Goal: Task Accomplishment & Management: Manage account settings

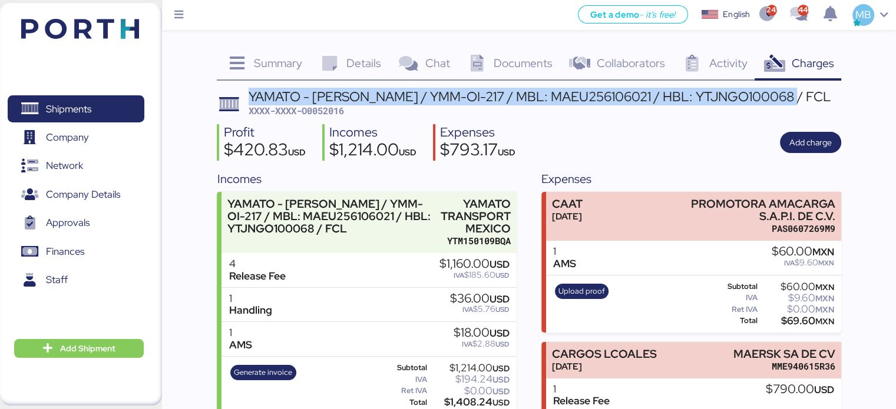
drag, startPoint x: 785, startPoint y: 98, endPoint x: 247, endPoint y: 102, distance: 537.9
click at [247, 102] on header "YAMATO - MIYAZAKI / YMM-OI-217 / MBL: MAEU256106021 / HBL: YTJNGO100068 / FCL X…" at bounding box center [529, 104] width 624 height 28
copy div "YAMATO - [PERSON_NAME] / YMM-OI-217 / MBL: MAEU256106021 / HBL: YTJNGO100068 / …"
click at [102, 109] on span "Shipments" at bounding box center [75, 109] width 127 height 17
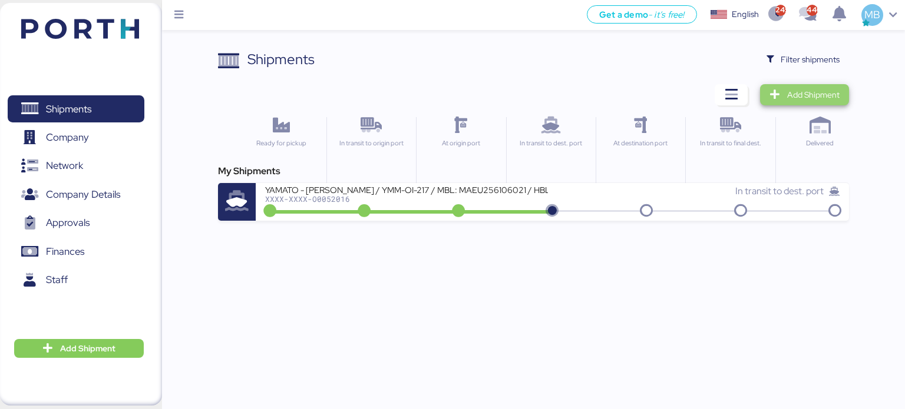
click at [815, 98] on span "Add Shipment" at bounding box center [813, 95] width 52 height 14
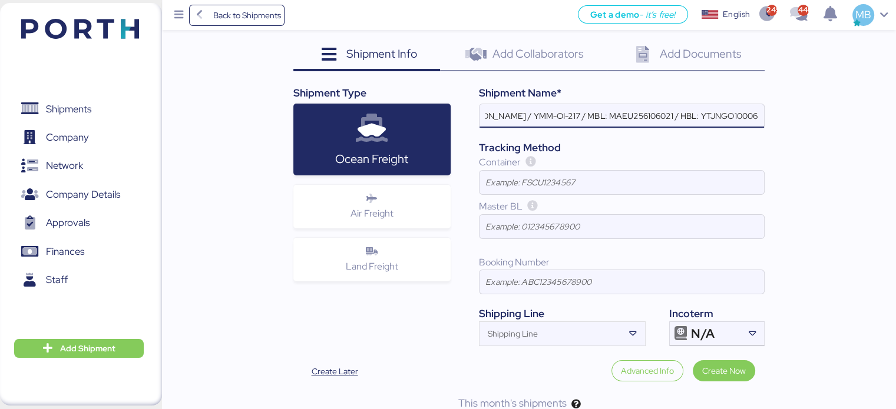
scroll to position [95, 0]
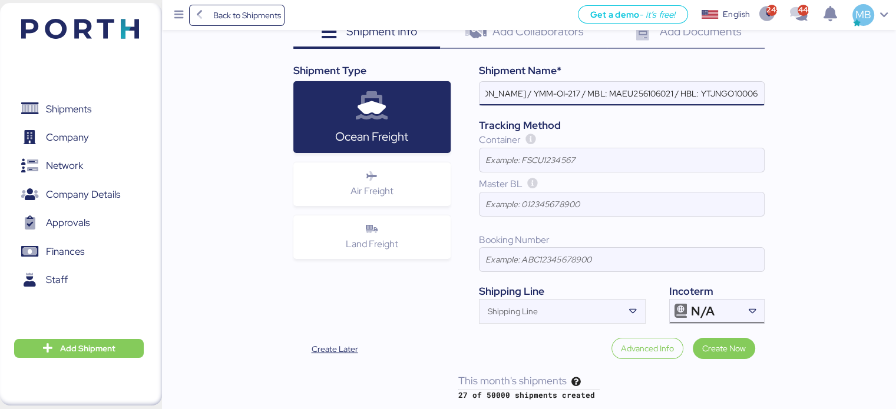
type input "YAMATO - [PERSON_NAME] / YMM-OI-217 / MBL: MAEU256106021 / HBL: YTJNGO100068 / …"
click at [723, 308] on div "N/A" at bounding box center [715, 312] width 49 height 24
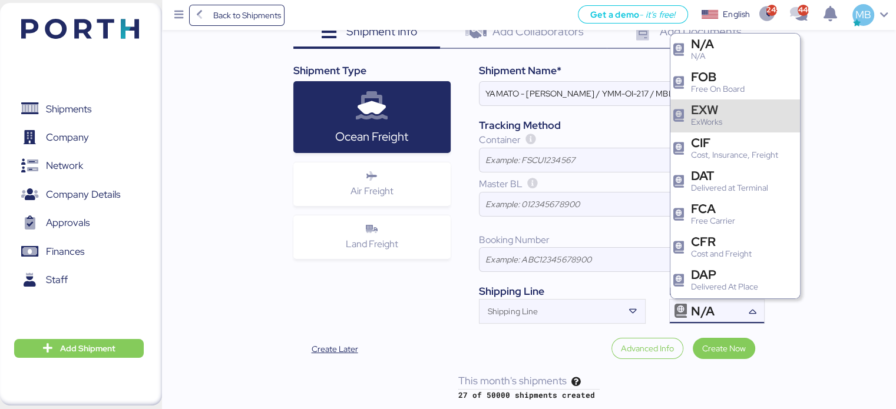
click at [747, 88] on div "FOB Free On Board" at bounding box center [720, 83] width 58 height 25
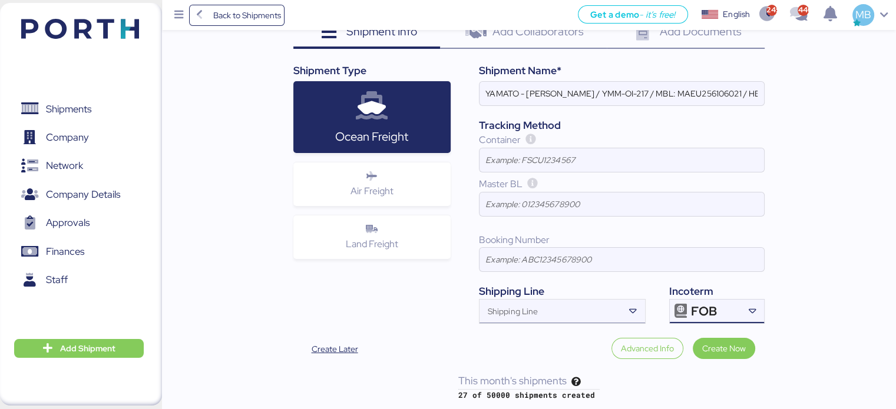
click at [572, 300] on div "Shipping Line" at bounding box center [552, 312] width 144 height 24
type input "h"
click at [544, 97] on input "YAMATO - [PERSON_NAME] / YMM-OI-217 / MBL: MAEU256106021 / HBL: YTJNGO100068 / …" at bounding box center [622, 94] width 285 height 24
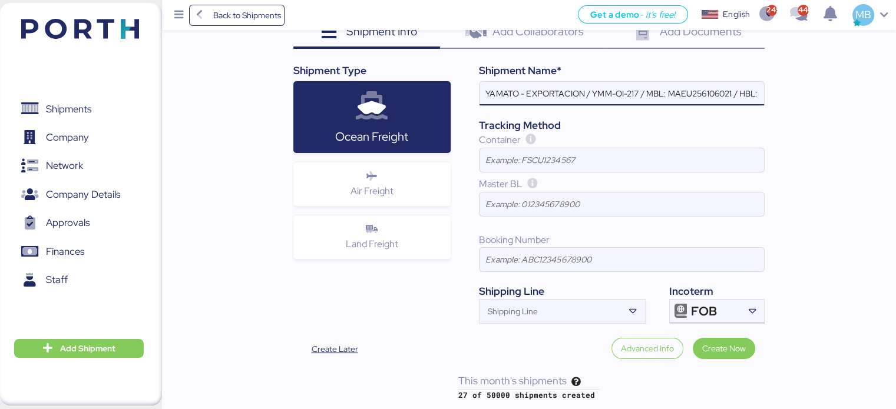
click at [640, 90] on input "YAMATO - EXPORTACION / YMM-OI-217 / MBL: MAEU256106021 / HBL: YTJNGO100068 / FCL" at bounding box center [622, 94] width 285 height 24
drag, startPoint x: 594, startPoint y: 93, endPoint x: 741, endPoint y: 96, distance: 146.7
click at [741, 96] on input "YAMATO - EXPORTACION / / MBL: MAEU256106021 / HBL: YTJNGO100068 / FCL" at bounding box center [622, 94] width 285 height 24
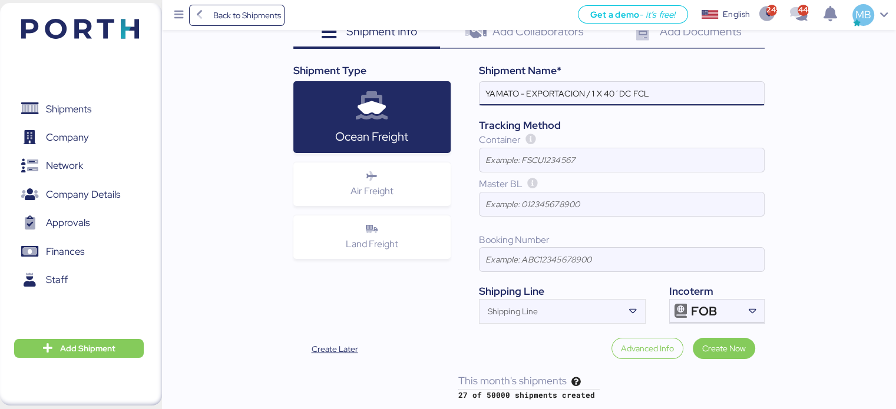
click at [693, 89] on input "YAMATO - EXPORTACION / 1 X 40´DC FCL" at bounding box center [622, 94] width 285 height 24
type input "YAMATO - EXPORTACION / 1 X 40´DC"
click at [731, 343] on span "Create Now" at bounding box center [724, 349] width 44 height 14
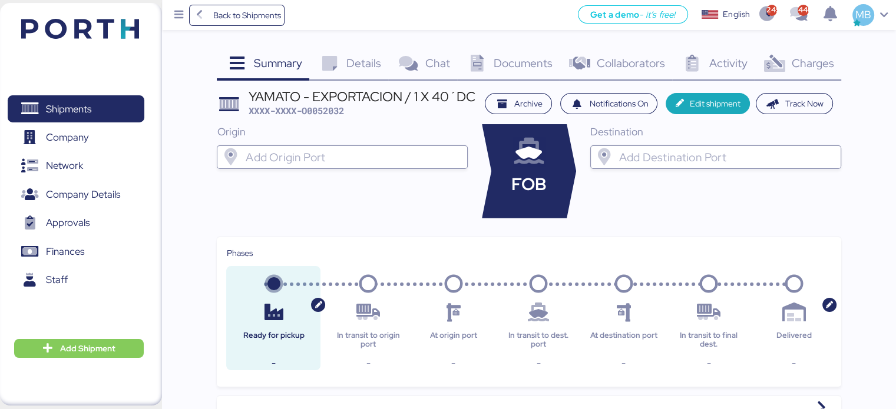
click at [370, 164] on input "search" at bounding box center [352, 157] width 219 height 14
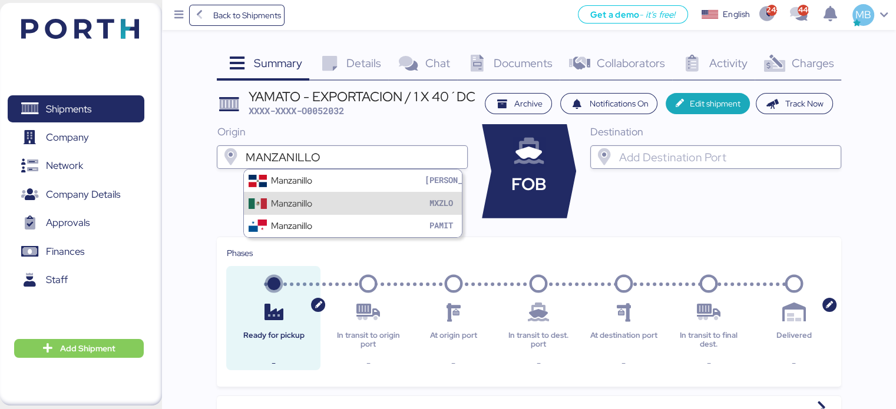
type input "MANZANILLO"
drag, startPoint x: 356, startPoint y: 203, endPoint x: 372, endPoint y: 195, distance: 18.4
click at [356, 204] on div "Manzanillo MXZLO" at bounding box center [353, 203] width 218 height 22
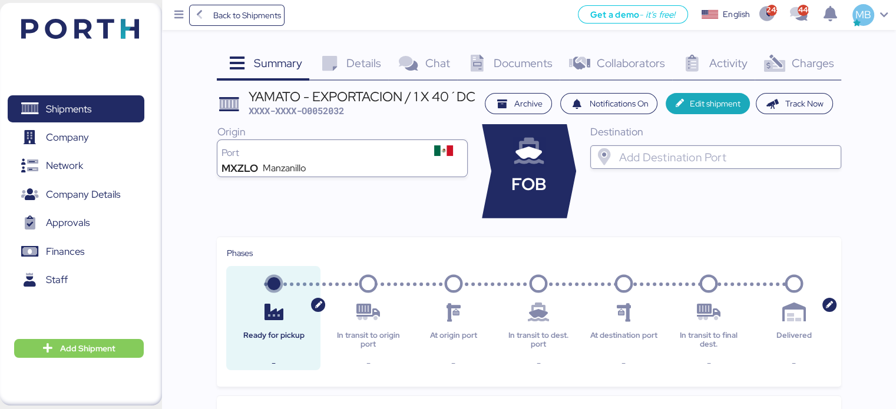
click at [704, 160] on input "search" at bounding box center [726, 157] width 219 height 14
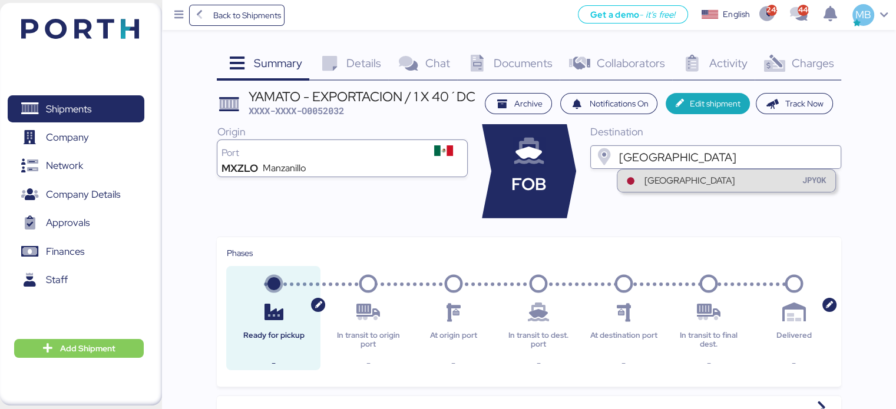
type input "yokohama"
click at [686, 181] on div "Yokohama JPYOK" at bounding box center [726, 181] width 218 height 22
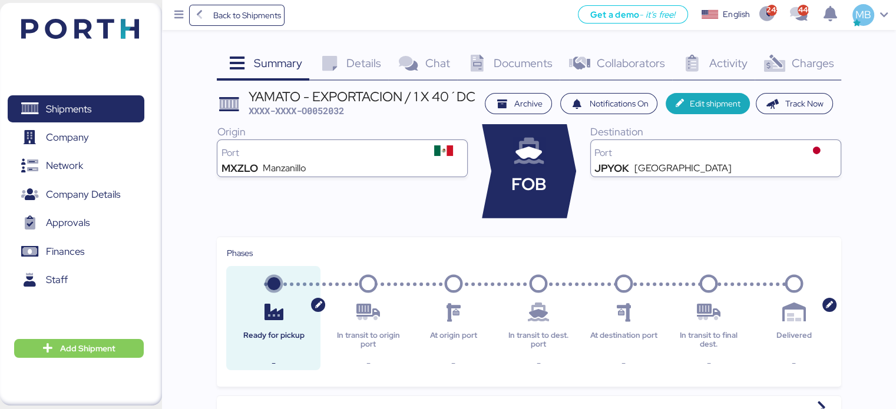
click at [349, 66] on span "Details" at bounding box center [363, 62] width 35 height 15
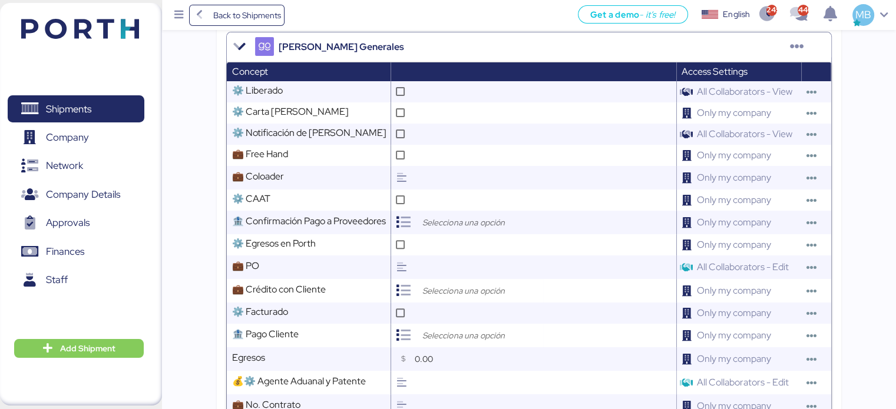
scroll to position [471, 0]
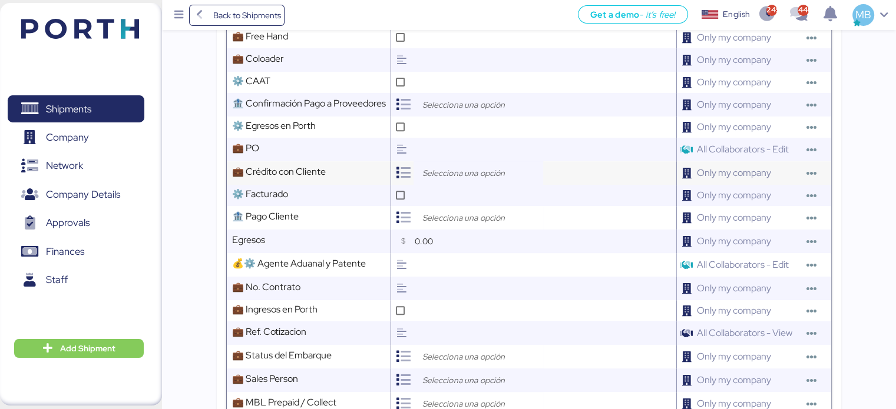
click at [429, 174] on div at bounding box center [479, 173] width 130 height 24
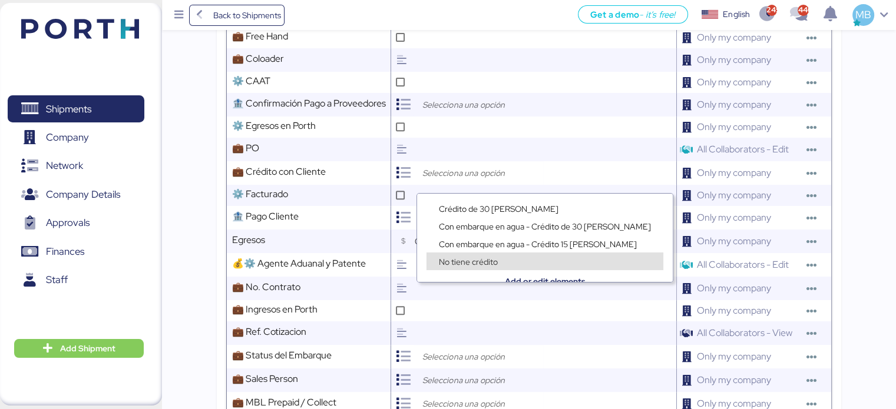
click at [587, 247] on div "No tiene crédito" at bounding box center [545, 256] width 256 height 18
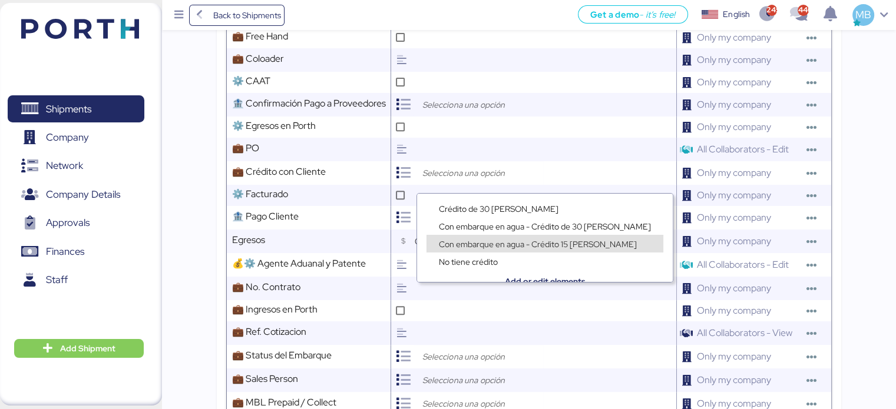
click at [583, 237] on div "Con embarque en agua - Crédito 15 [PERSON_NAME]" at bounding box center [545, 244] width 237 height 18
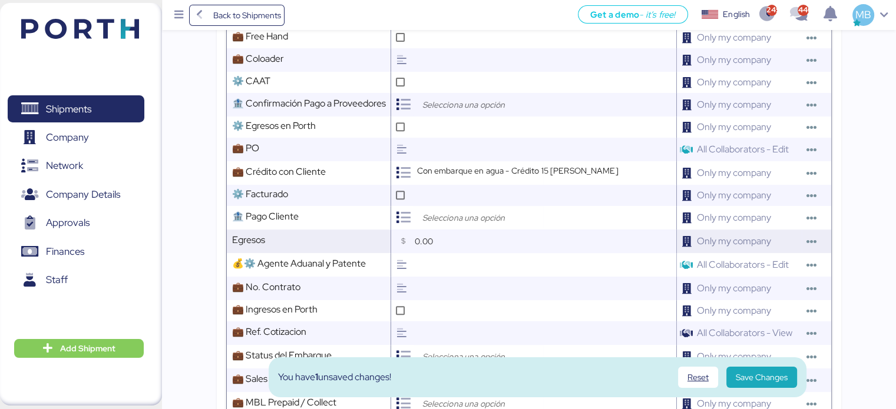
scroll to position [589, 0]
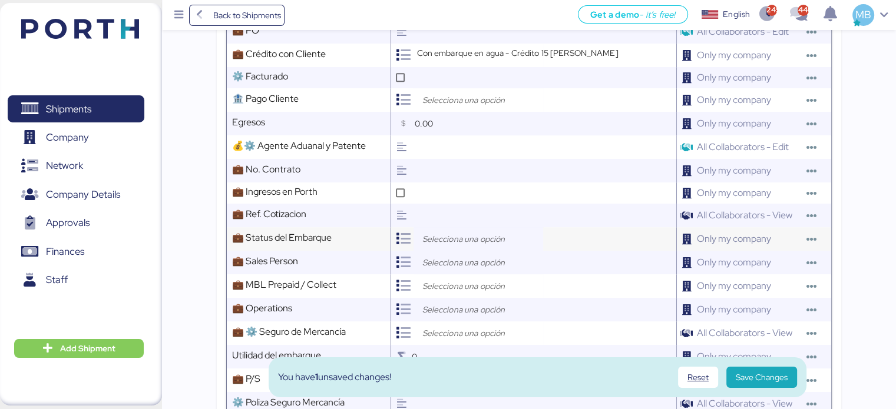
click at [432, 242] on input "search" at bounding box center [481, 239] width 124 height 14
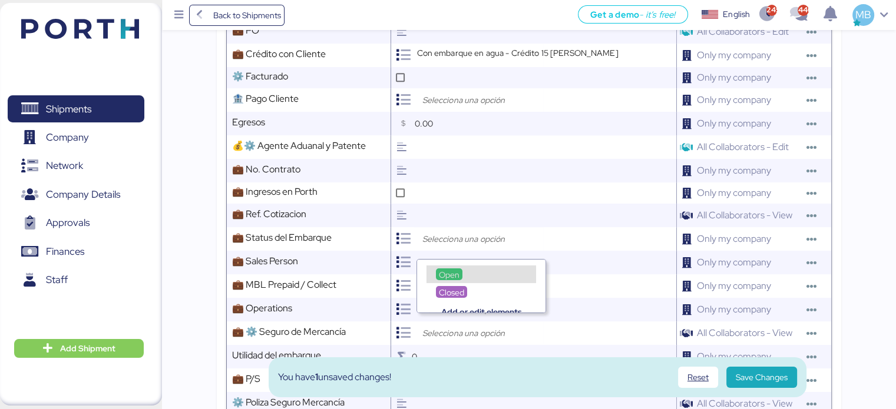
click at [450, 269] on div "Open" at bounding box center [449, 275] width 27 height 12
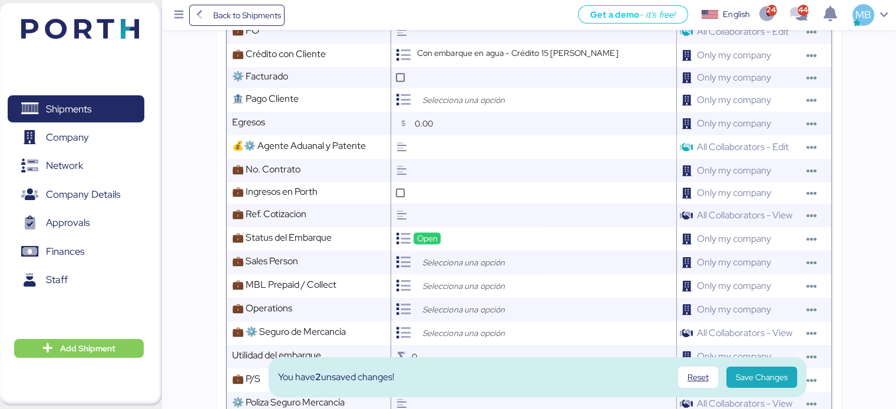
click at [462, 265] on input "search" at bounding box center [481, 263] width 124 height 14
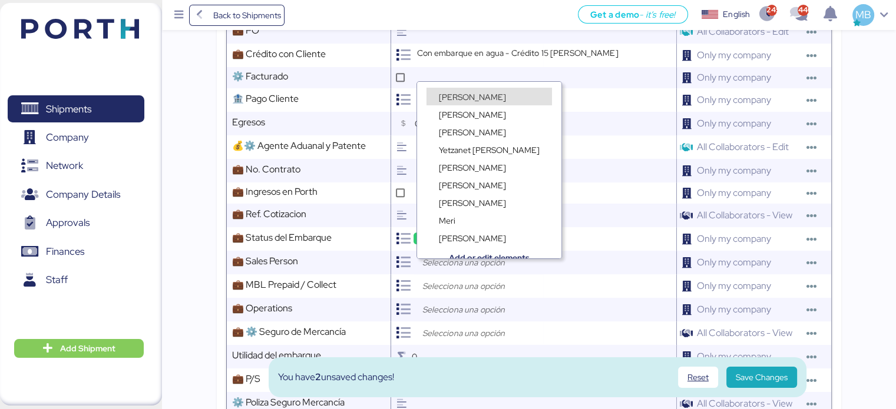
click at [478, 92] on span "[PERSON_NAME]" at bounding box center [472, 97] width 67 height 11
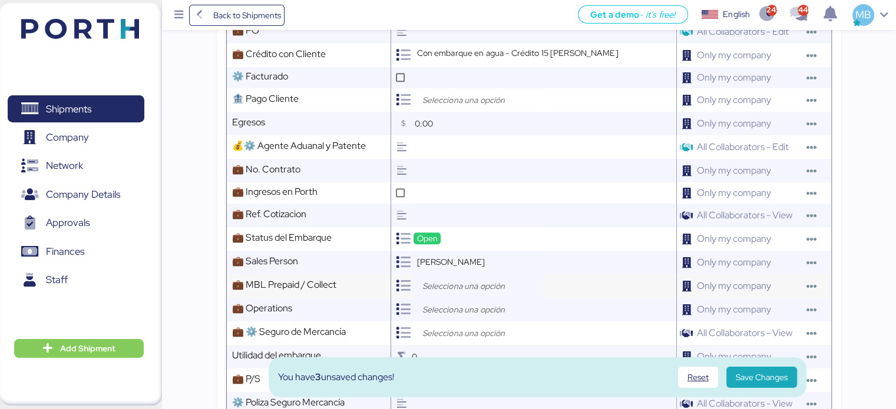
click at [455, 293] on input "search" at bounding box center [481, 286] width 124 height 14
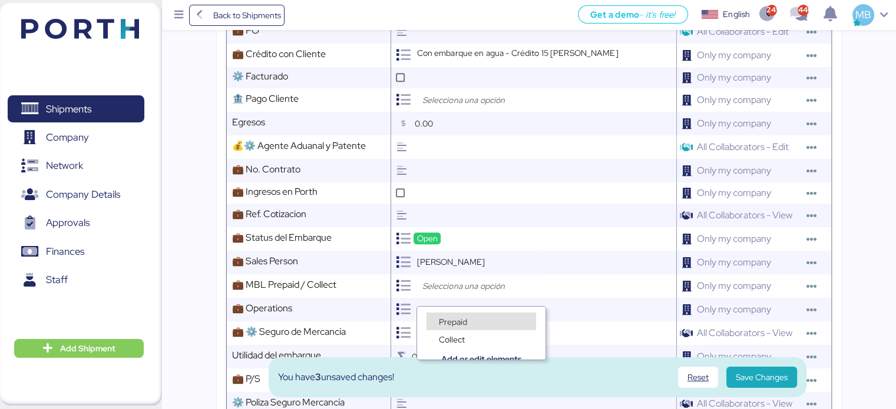
click at [452, 322] on span "Prepaid" at bounding box center [453, 322] width 28 height 11
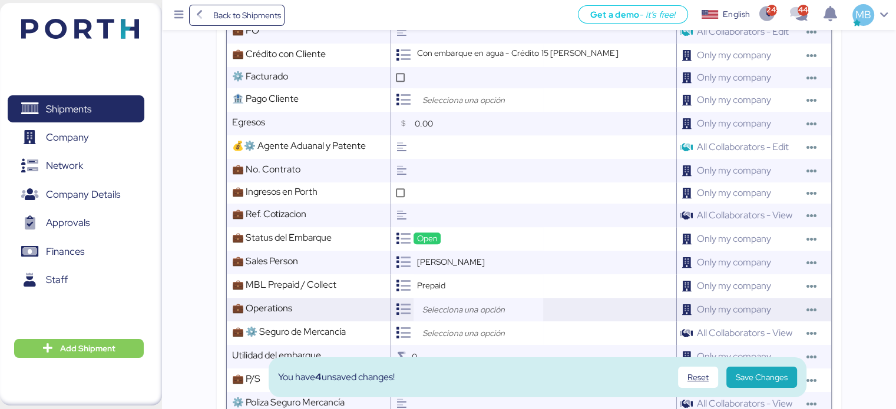
click at [455, 316] on input "search" at bounding box center [481, 310] width 124 height 14
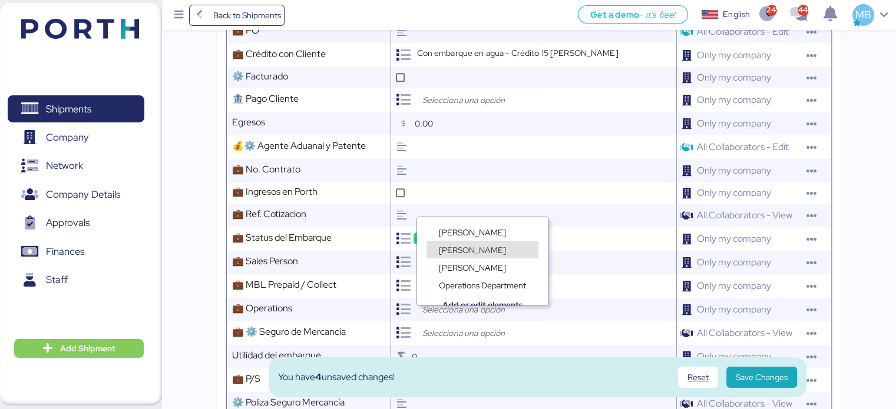
click at [482, 233] on div "[PERSON_NAME]" at bounding box center [483, 232] width 112 height 18
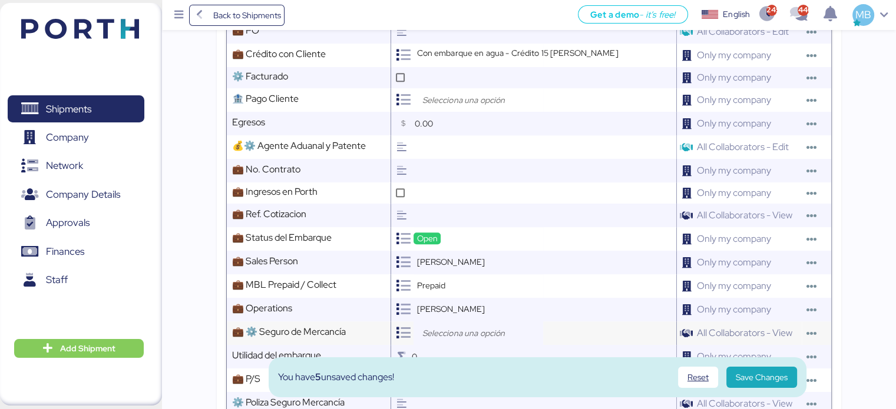
click at [443, 341] on input "search" at bounding box center [481, 333] width 124 height 14
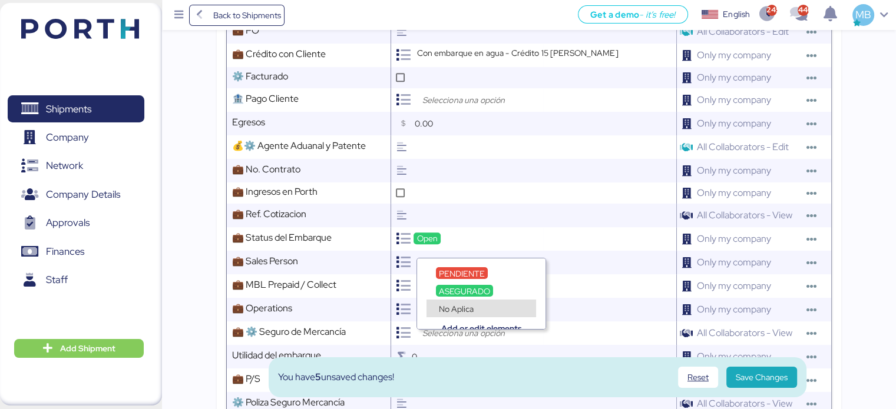
click at [451, 309] on span "No Aplica" at bounding box center [456, 309] width 35 height 11
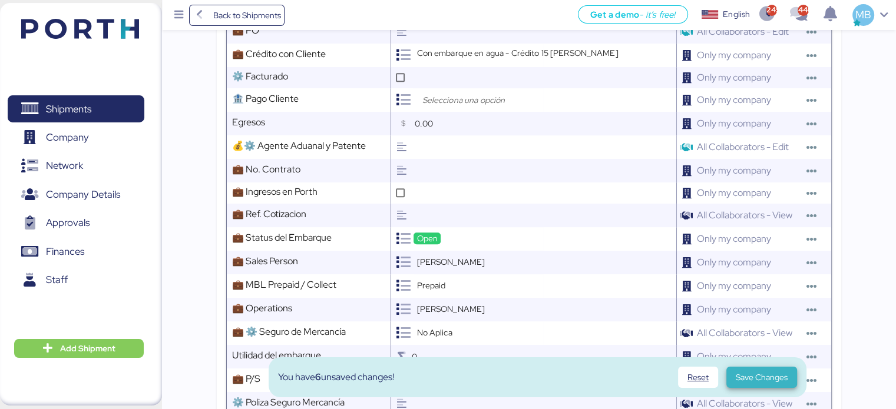
click at [773, 376] on span "Save Changes" at bounding box center [762, 378] width 52 height 14
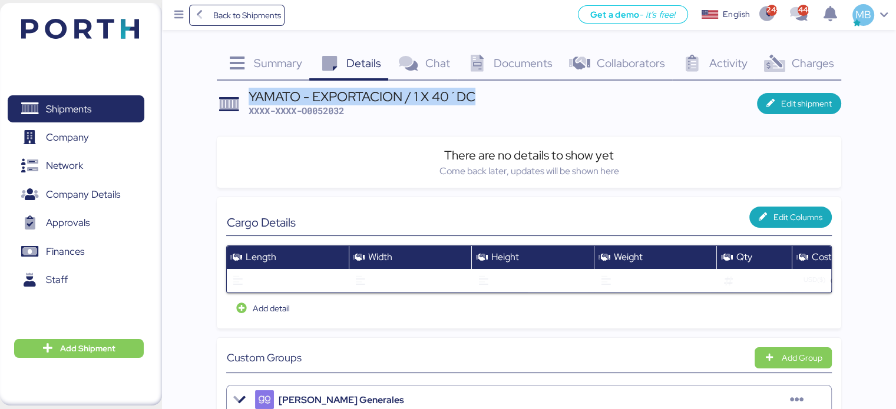
drag, startPoint x: 481, startPoint y: 101, endPoint x: 247, endPoint y: 94, distance: 233.4
click at [247, 94] on header "YAMATO - EXPORTACION / 1 X 40´DC XXXX-XXXX-O0052032 Edit shipment" at bounding box center [529, 104] width 624 height 28
copy div "YAMATO - EXPORTACION / 1 X 40´DC"
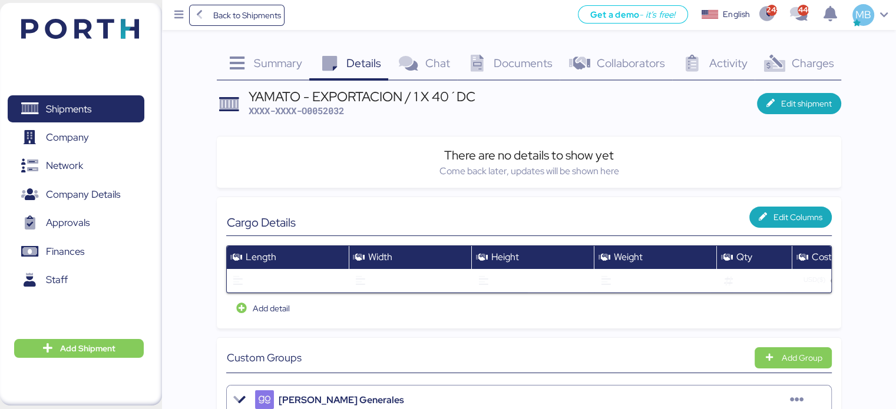
click at [327, 110] on span "XXXX-XXXX-O0052032" at bounding box center [296, 111] width 95 height 12
copy span "O0052032"
click at [327, 111] on span "XXXX-XXXX-O0052032" at bounding box center [296, 111] width 95 height 12
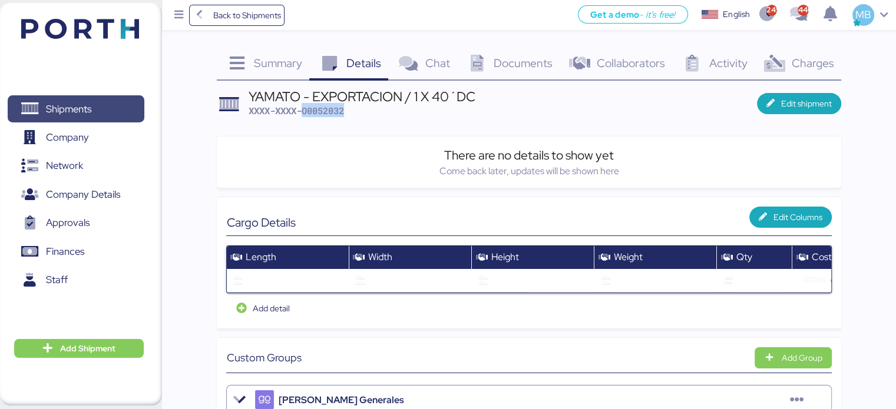
click at [78, 110] on span "Shipments" at bounding box center [68, 109] width 45 height 17
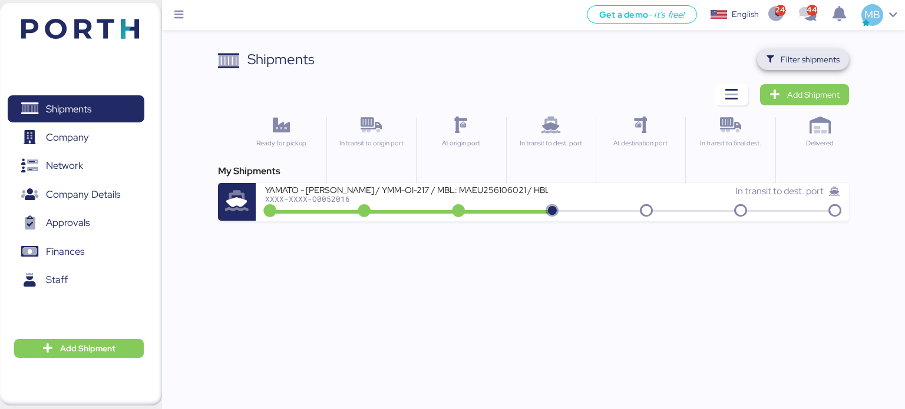
click at [804, 58] on span "Filter shipments" at bounding box center [810, 59] width 59 height 14
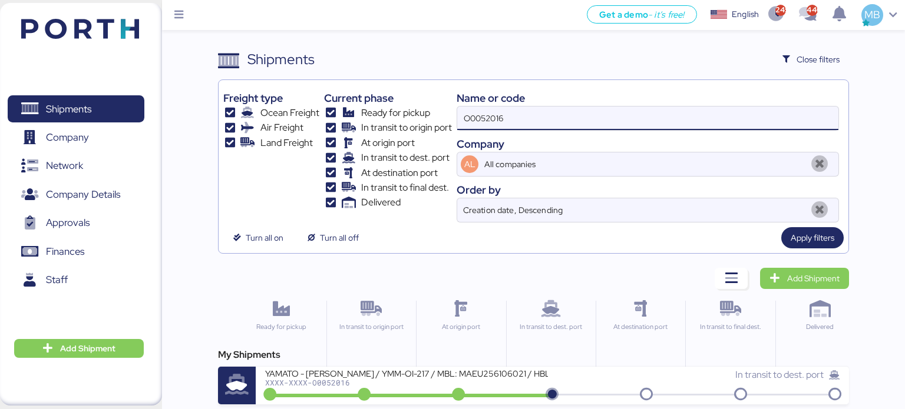
drag, startPoint x: 571, startPoint y: 123, endPoint x: 441, endPoint y: 118, distance: 130.9
click at [441, 118] on div "Freight type Ocean Freight Air Freight Land Freight Current phase Ready for pic…" at bounding box center [533, 154] width 621 height 138
type input "yamato"
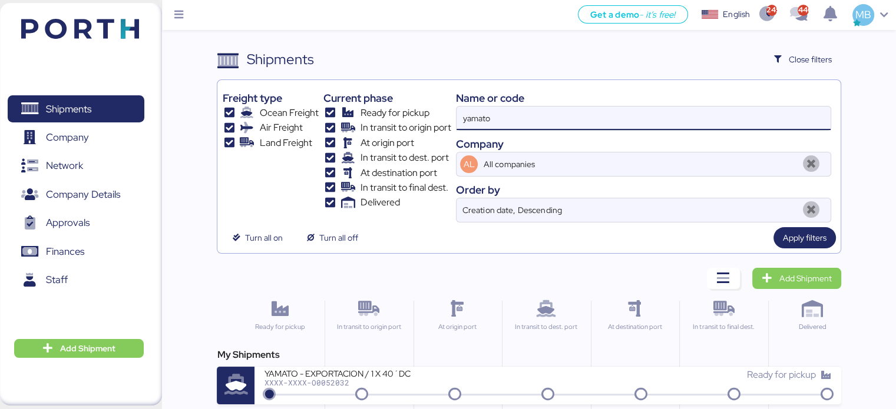
scroll to position [118, 0]
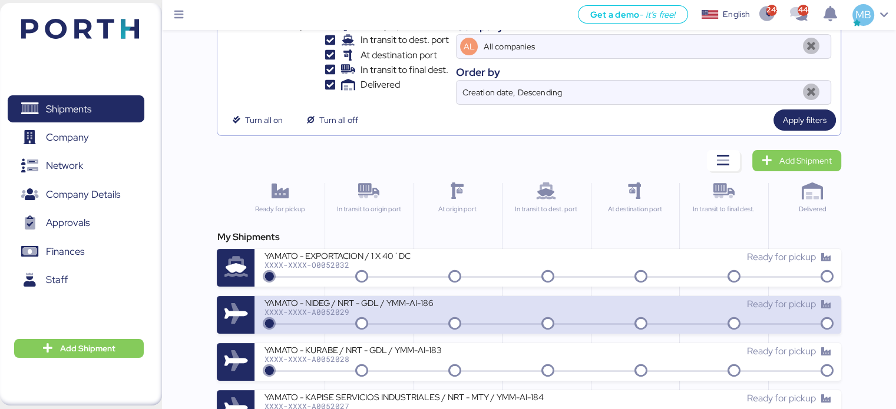
click at [417, 320] on div "YAMATO - NIDEG / NRT - GDL / YMM-AI-186 XXXX-XXXX-A0052029" at bounding box center [406, 310] width 284 height 25
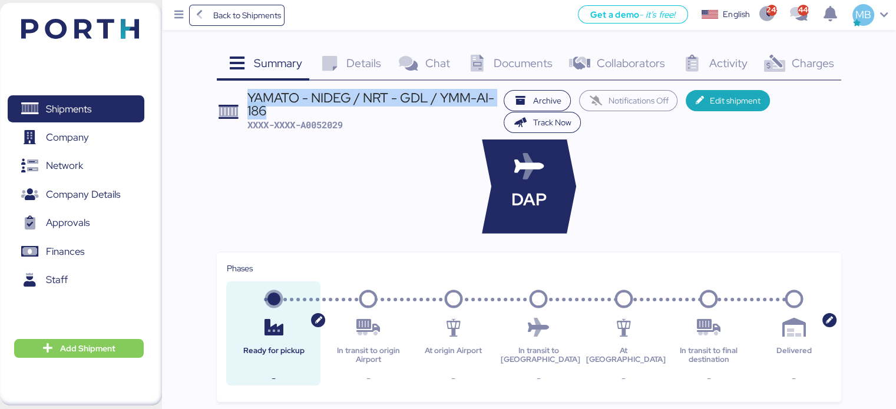
drag, startPoint x: 279, startPoint y: 113, endPoint x: 249, endPoint y: 100, distance: 32.7
click at [249, 100] on div "YAMATO - NIDEG / NRT - GDL / YMM-AI-186" at bounding box center [372, 104] width 250 height 27
copy div "YAMATO - NIDEG / NRT - GDL / YMM-AI-186"
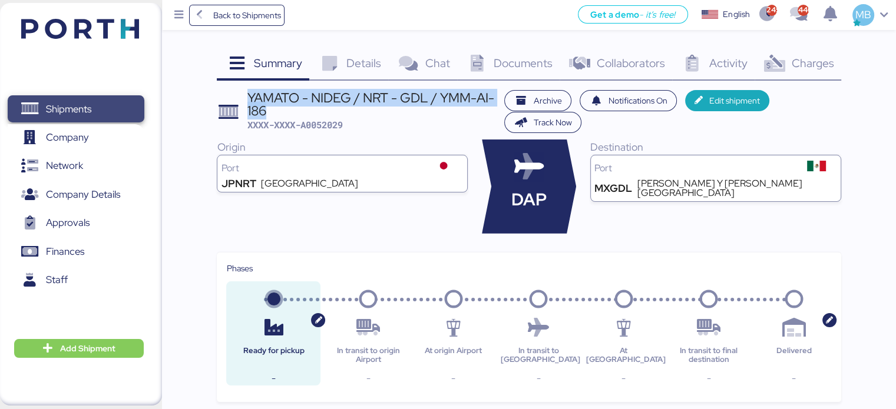
click at [115, 109] on span "Shipments" at bounding box center [75, 109] width 127 height 17
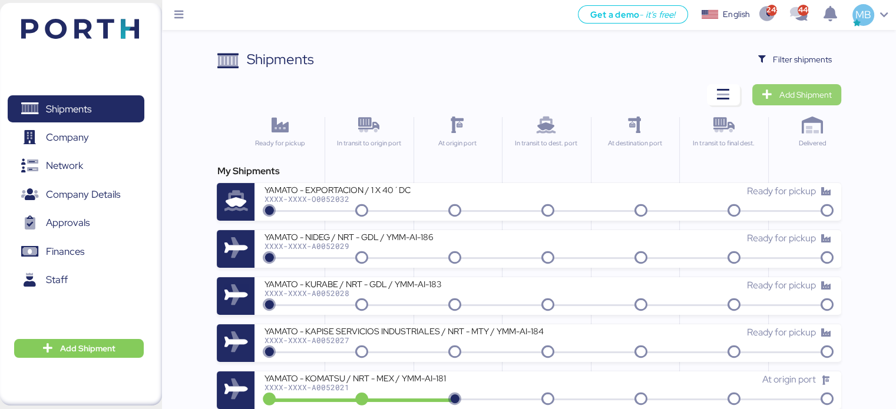
click at [785, 87] on span "Add Shipment" at bounding box center [797, 95] width 70 height 16
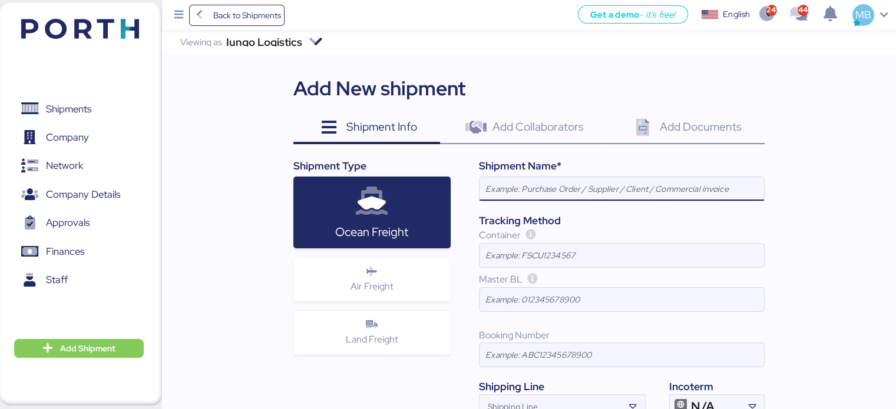
click at [423, 292] on div "Air Freight" at bounding box center [371, 280] width 157 height 44
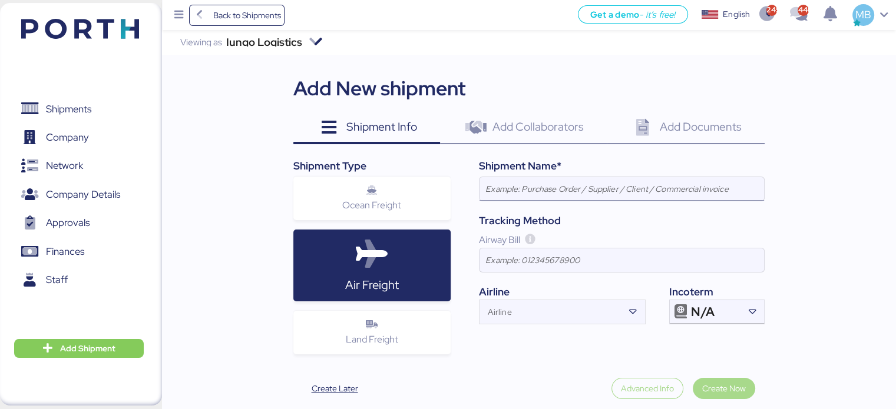
click at [575, 186] on input at bounding box center [622, 189] width 285 height 24
paste input "YAMATO - NIDEG / NRT - GDL / YMM-AI-186"
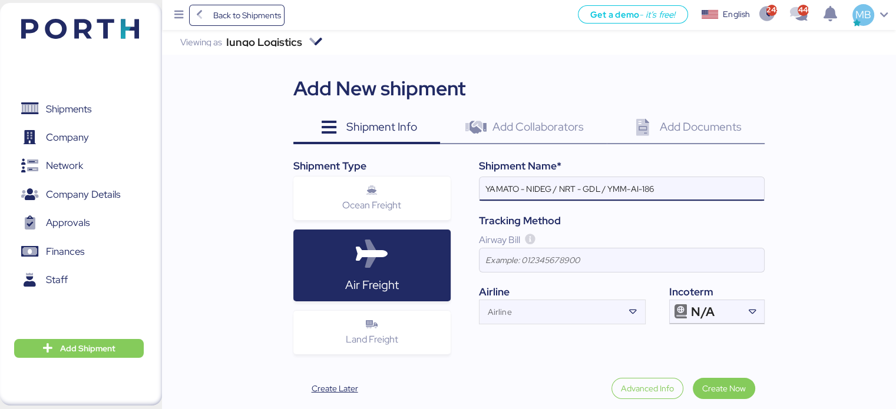
type input "YAMATO - NIDEG / NRT - GDL / YMM-AI-186"
click at [713, 326] on div "Shipment Name* YAMATO - NIDEG / NRT - GDL / YMM-AI-186 Tracking Method Airway B…" at bounding box center [608, 260] width 314 height 205
click at [718, 316] on div "N/A" at bounding box center [715, 312] width 49 height 24
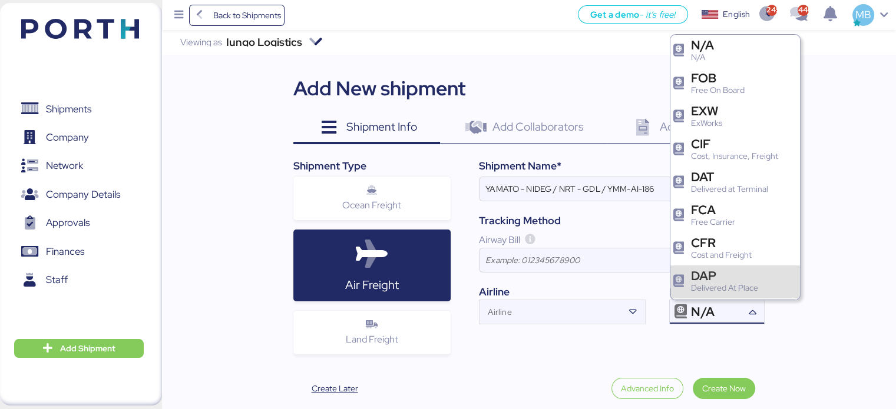
click at [726, 279] on div "DAP" at bounding box center [724, 276] width 67 height 12
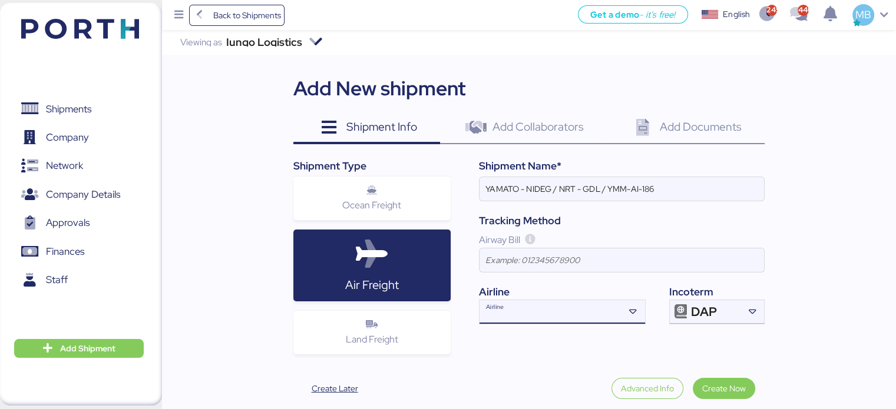
click at [537, 315] on input "Airline" at bounding box center [552, 316] width 144 height 14
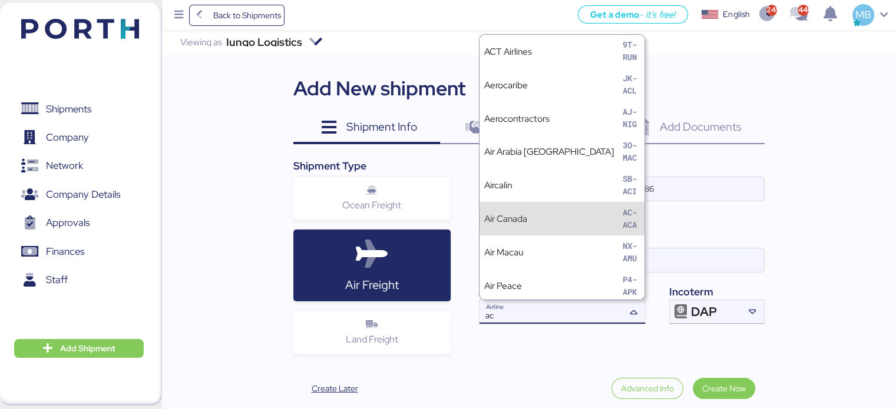
type input "ac"
click at [585, 215] on div "Air Canada AC-ACA" at bounding box center [562, 219] width 165 height 34
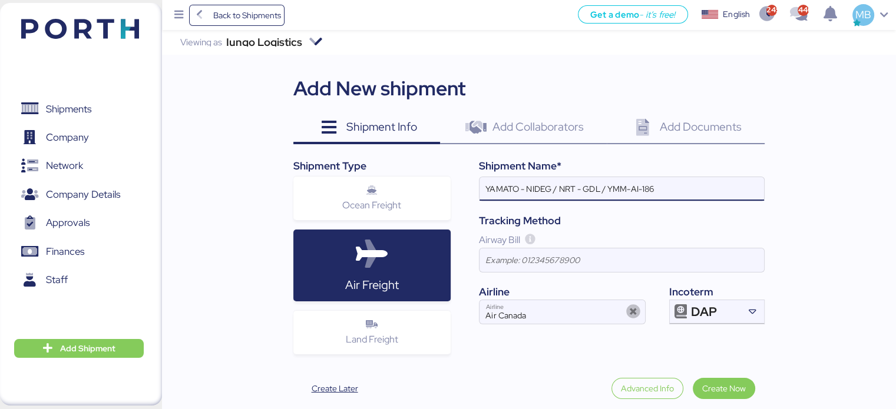
click at [544, 184] on input "YAMATO - NIDEG / NRT - GDL / YMM-AI-186" at bounding box center [622, 189] width 285 height 24
paste input "[PERSON_NAME]"
click at [705, 191] on input "YAMATO - NSK-WARNER / NRT - GDL / YMM-AI-186" at bounding box center [622, 189] width 285 height 24
paste input "YMM-AI-182"
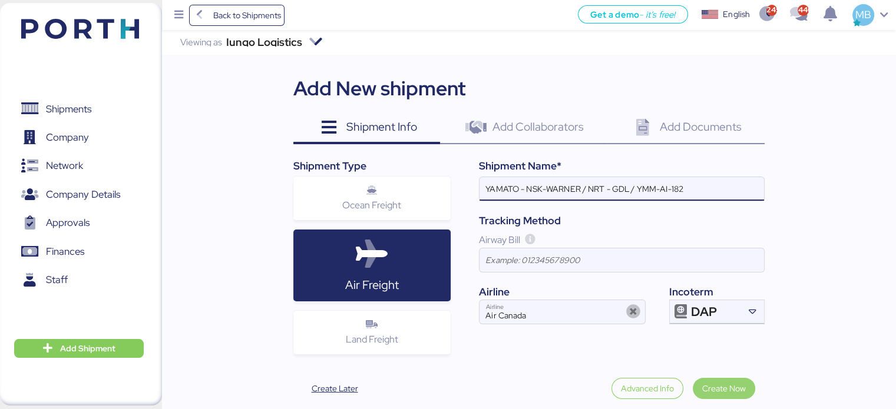
type input "YAMATO - NSK-WARNER / NRT - GDL / YMM-AI-182"
click at [732, 389] on span "Create Now" at bounding box center [724, 389] width 44 height 14
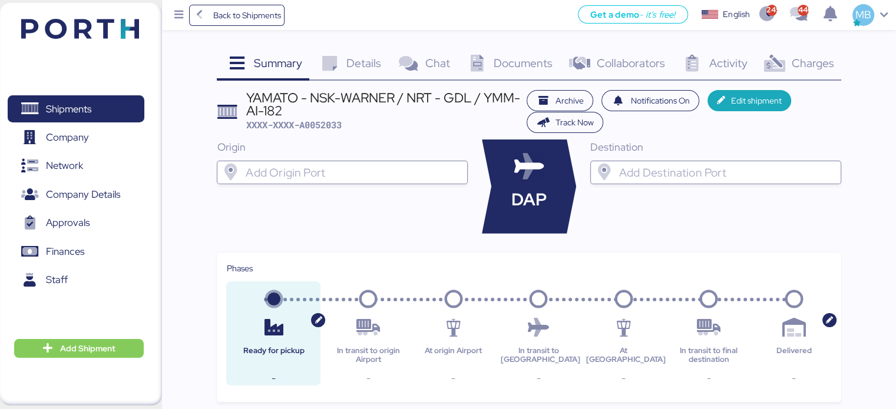
click at [329, 180] on input "search" at bounding box center [352, 173] width 219 height 14
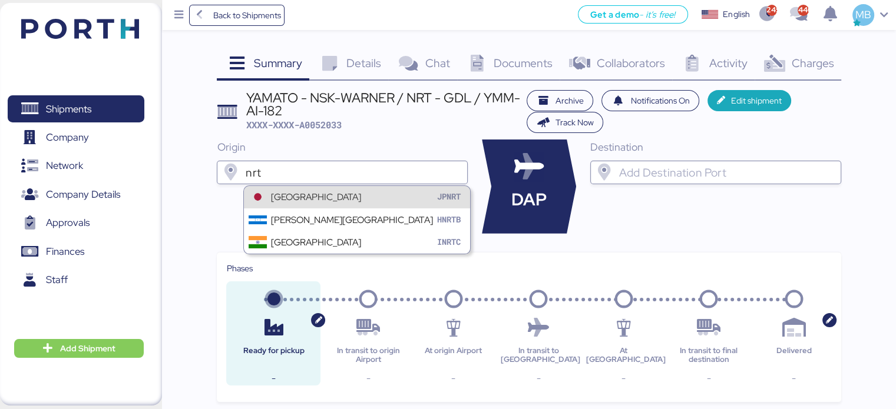
type input "nrt"
click at [328, 194] on div "[GEOGRAPHIC_DATA]" at bounding box center [316, 197] width 90 height 14
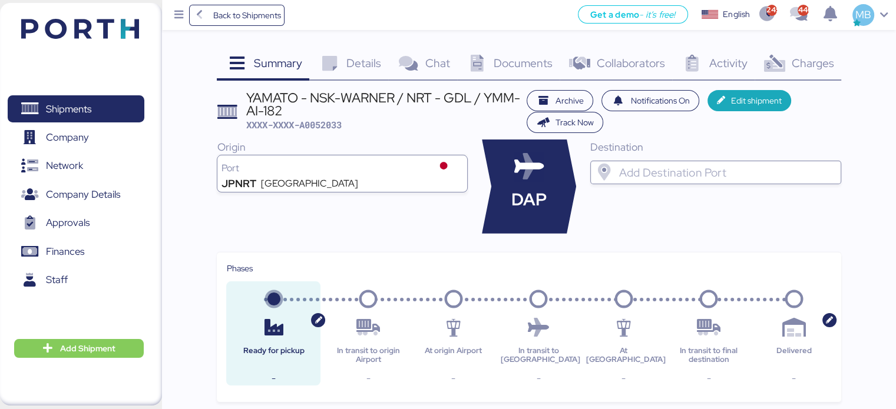
click at [656, 177] on input "search" at bounding box center [726, 173] width 219 height 14
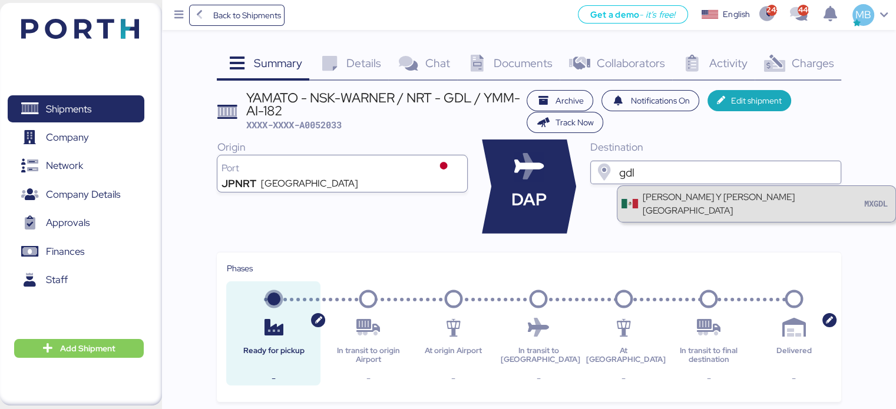
type input "gdl"
click at [675, 194] on div "[PERSON_NAME] Y [PERSON_NAME][GEOGRAPHIC_DATA]" at bounding box center [752, 203] width 219 height 27
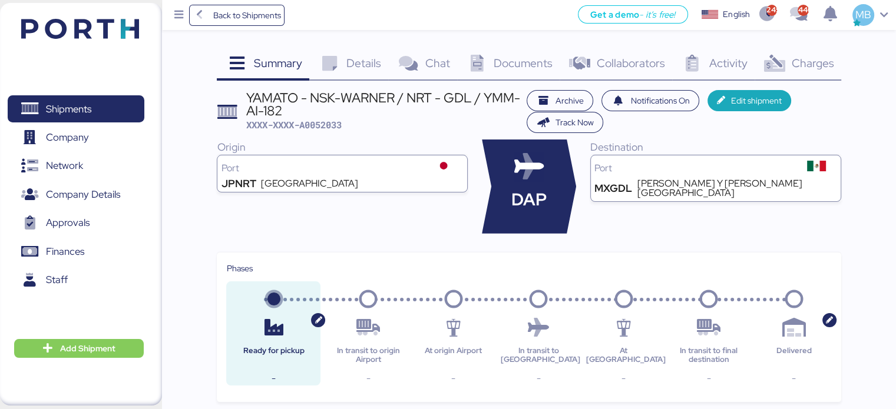
click at [357, 61] on span "Details" at bounding box center [363, 62] width 35 height 15
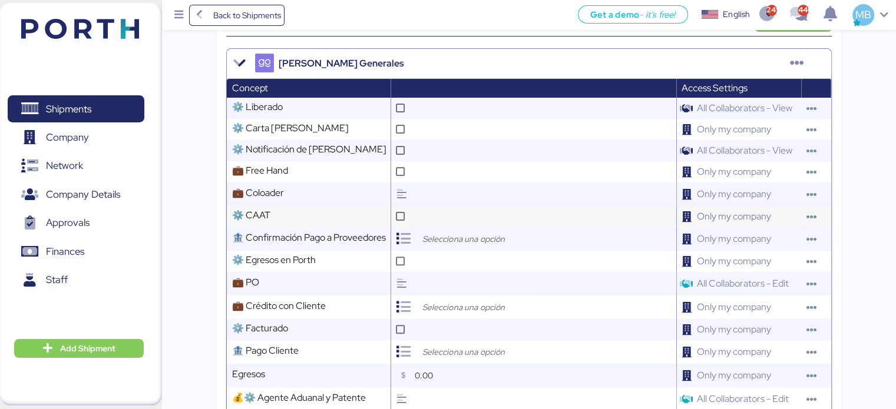
scroll to position [353, 0]
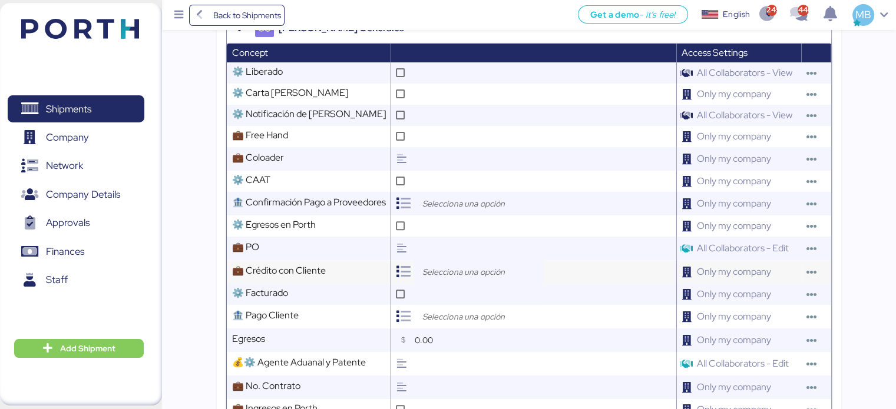
click at [464, 279] on input "search" at bounding box center [481, 272] width 124 height 14
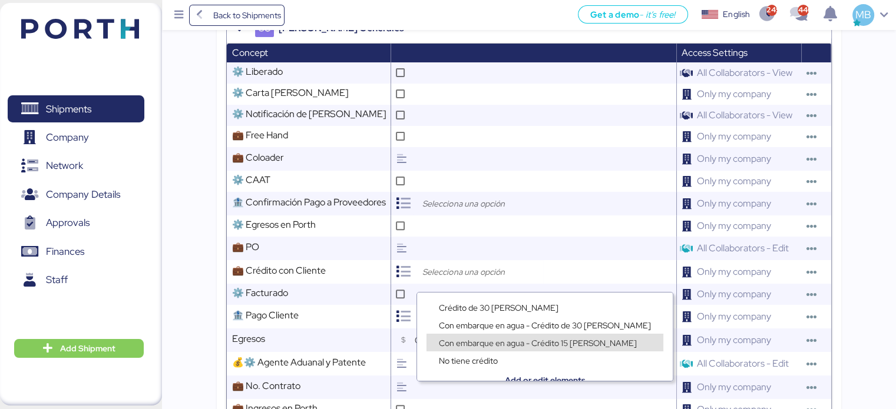
click at [521, 339] on span "Con embarque en agua - Crédito 15 [PERSON_NAME]" at bounding box center [538, 343] width 198 height 11
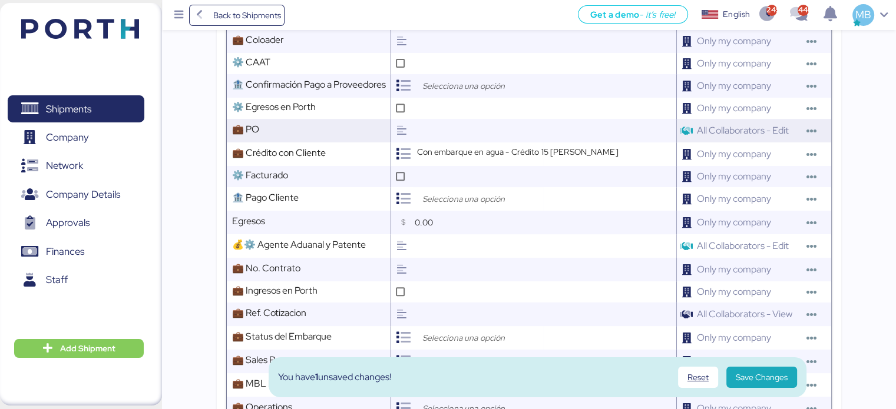
scroll to position [589, 0]
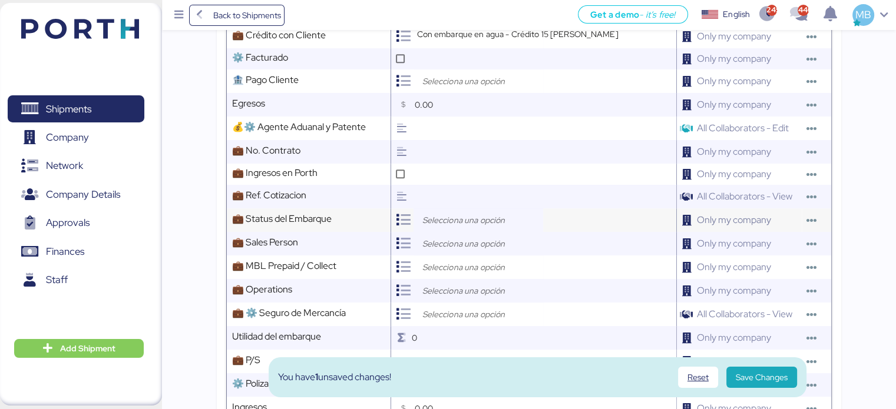
click at [443, 226] on input "search" at bounding box center [481, 220] width 124 height 14
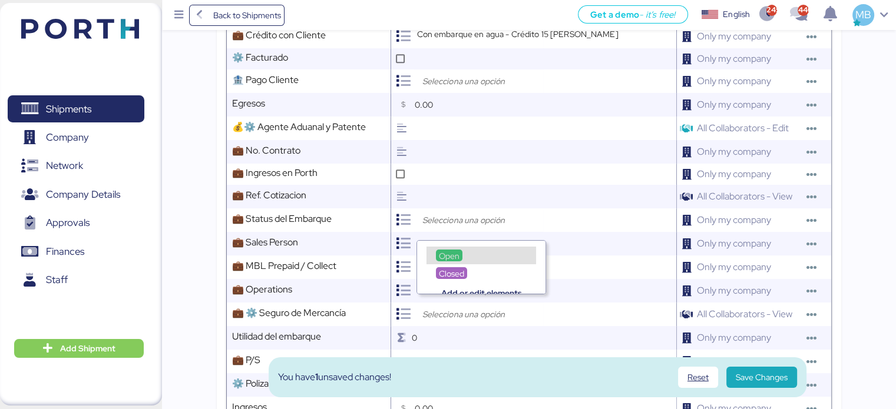
click at [448, 254] on span "Open" at bounding box center [449, 256] width 21 height 11
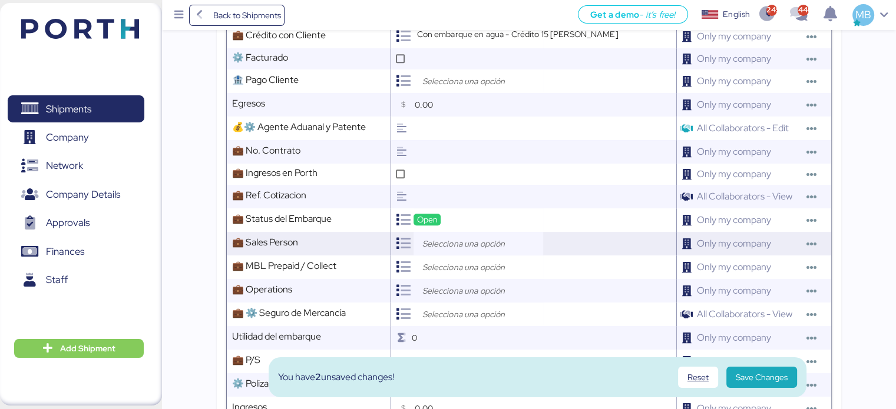
click at [445, 247] on input "search" at bounding box center [481, 244] width 124 height 14
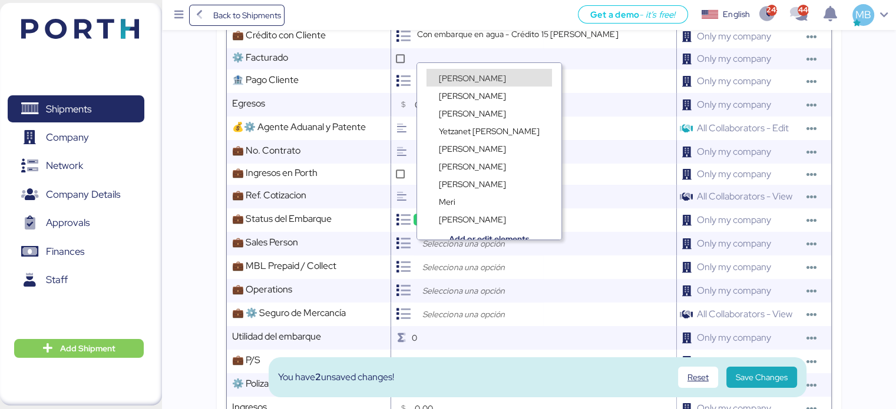
click at [477, 76] on span "[PERSON_NAME]" at bounding box center [472, 78] width 67 height 11
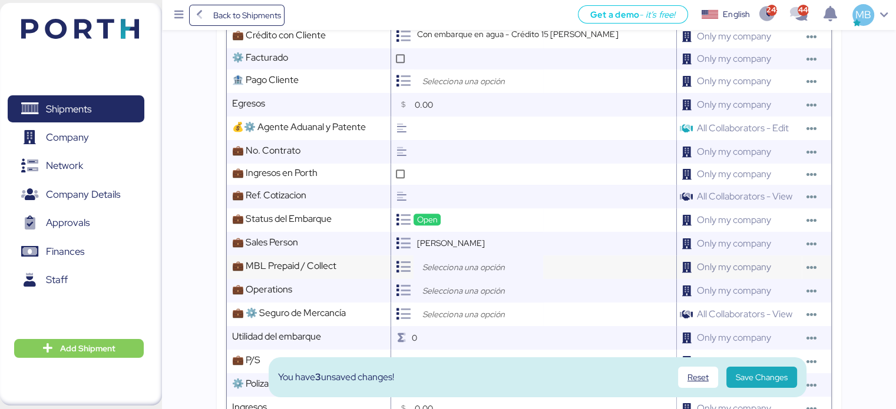
click at [462, 275] on input "search" at bounding box center [481, 267] width 124 height 14
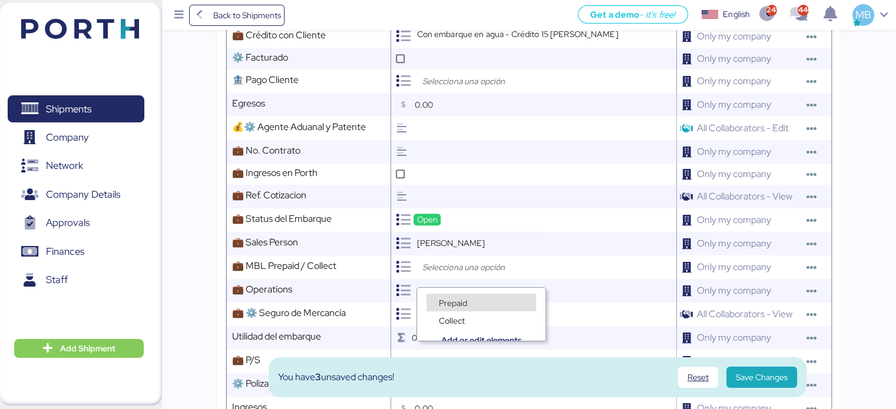
click at [467, 296] on div "Prepaid" at bounding box center [482, 303] width 110 height 18
click at [467, 293] on input "search" at bounding box center [481, 291] width 124 height 14
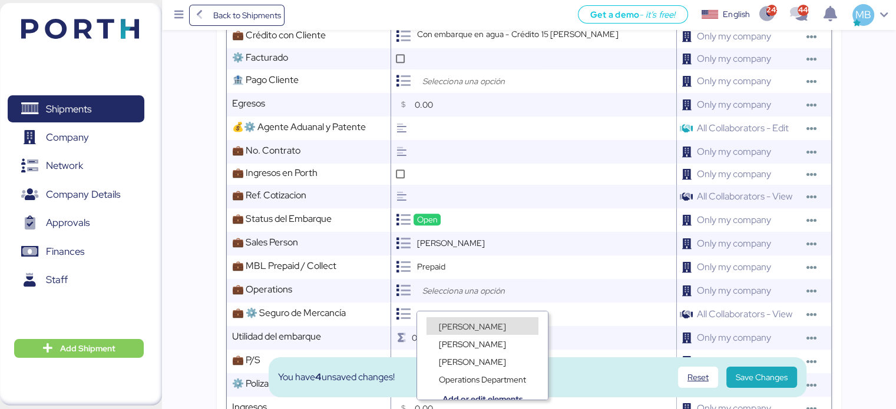
click at [457, 325] on span "[PERSON_NAME]" at bounding box center [472, 327] width 67 height 11
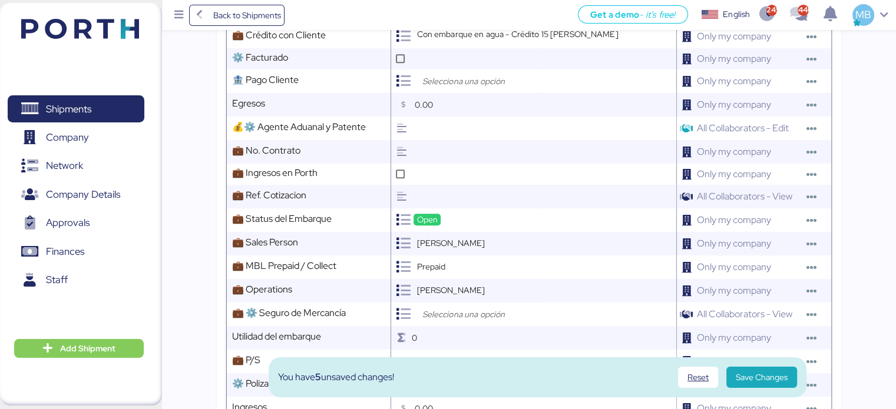
click at [460, 319] on input "search" at bounding box center [481, 315] width 124 height 14
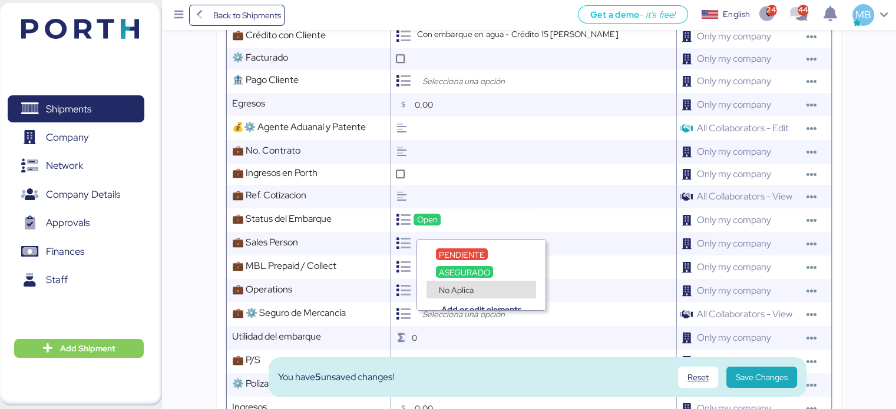
click at [476, 286] on div "No Aplica" at bounding box center [456, 290] width 41 height 12
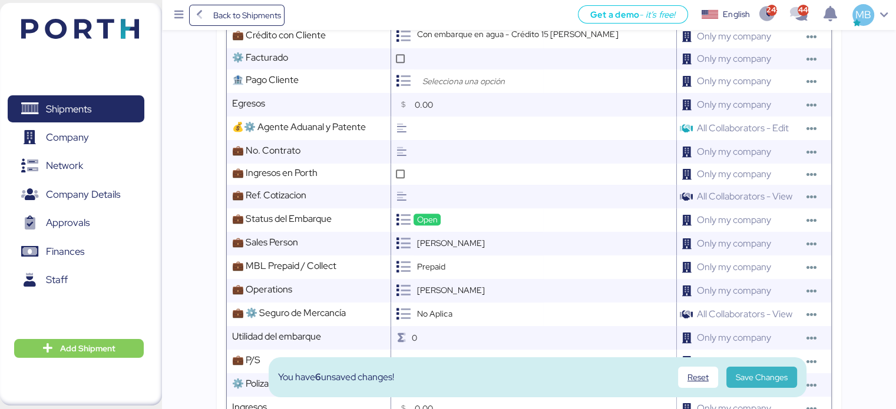
click at [773, 376] on span "Save Changes" at bounding box center [762, 378] width 52 height 14
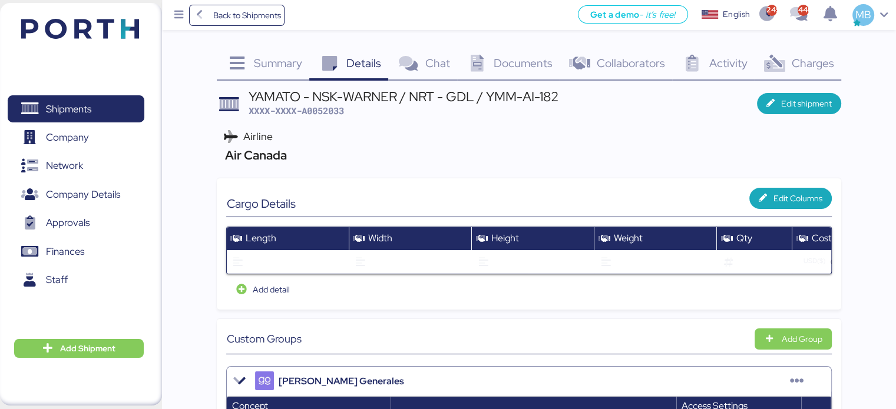
click at [522, 59] on span "Documents" at bounding box center [523, 62] width 59 height 15
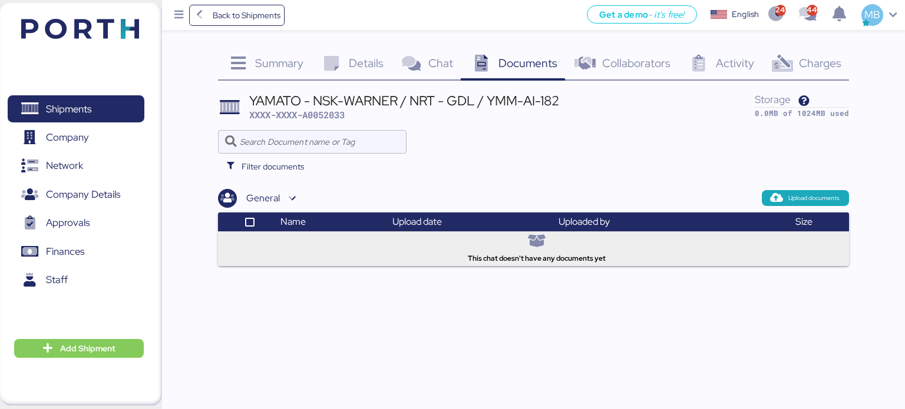
click at [351, 67] on span "Details" at bounding box center [366, 62] width 35 height 15
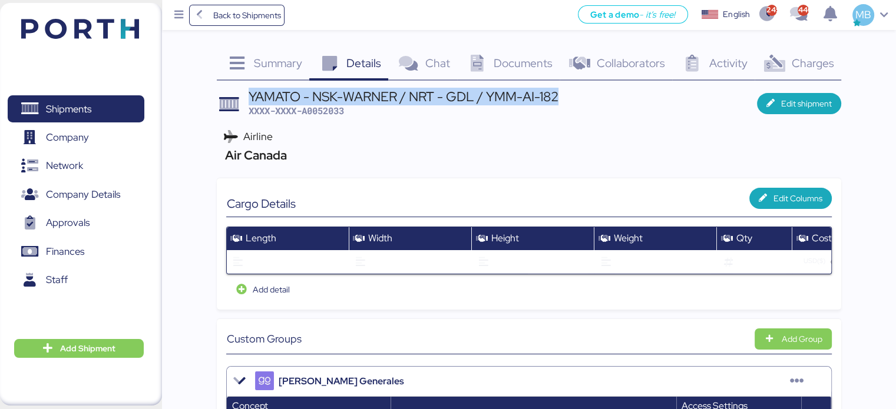
drag, startPoint x: 560, startPoint y: 95, endPoint x: 250, endPoint y: 85, distance: 310.6
copy div "YAMATO - NSK-WARNER / NRT - GDL / YMM-AI-182"
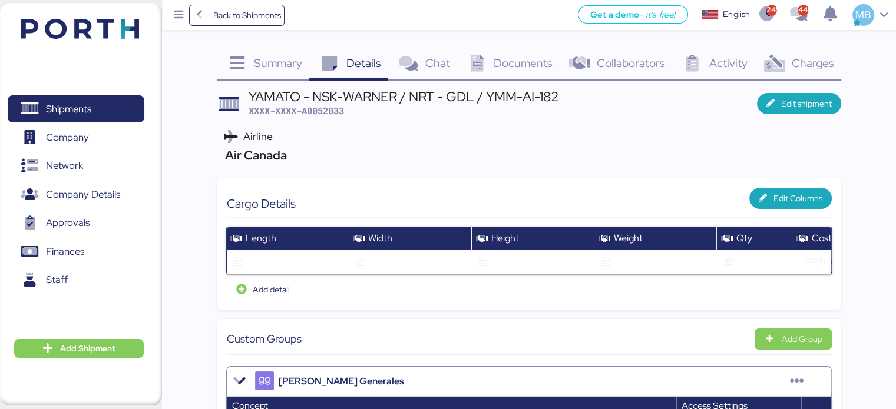
click at [339, 111] on span "XXXX-XXXX-A0052033" at bounding box center [296, 111] width 95 height 12
copy span "A0052033"
click at [322, 115] on span "XXXX-XXXX-A0052033" at bounding box center [296, 111] width 95 height 12
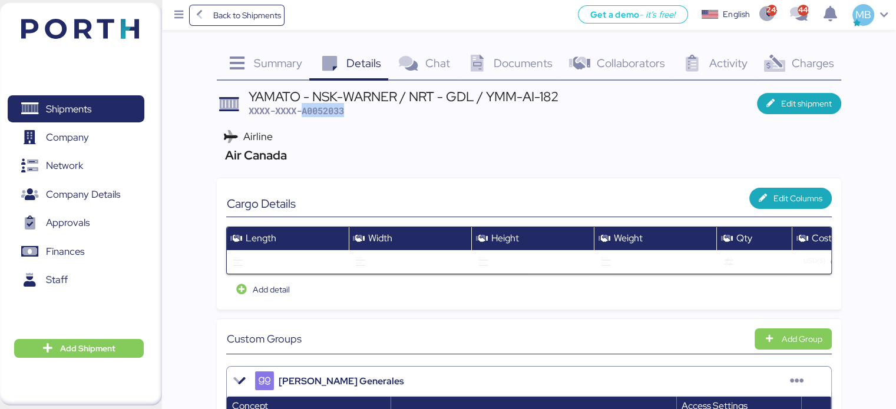
click at [540, 110] on div "YAMATO - NSK-WARNER / NRT - GDL / YMM-AI-182 XXXX-XXXX-A0052033" at bounding box center [404, 104] width 310 height 28
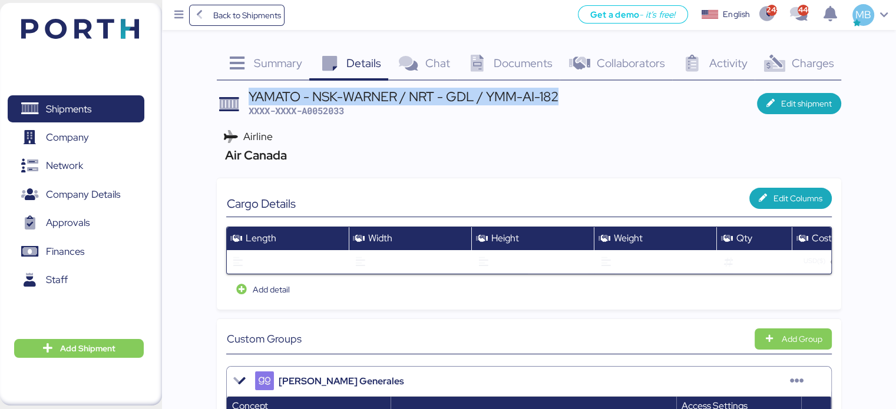
drag, startPoint x: 572, startPoint y: 98, endPoint x: 250, endPoint y: 92, distance: 322.3
click at [250, 92] on header "YAMATO - NSK-WARNER / NRT - GDL / YMM-AI-182 XXXX-XXXX-A0052033 Edit shipment" at bounding box center [529, 104] width 624 height 28
copy div "YAMATO - NSK-WARNER / NRT - GDL / YMM-AI-182"
click at [84, 115] on span "Shipments" at bounding box center [68, 109] width 45 height 17
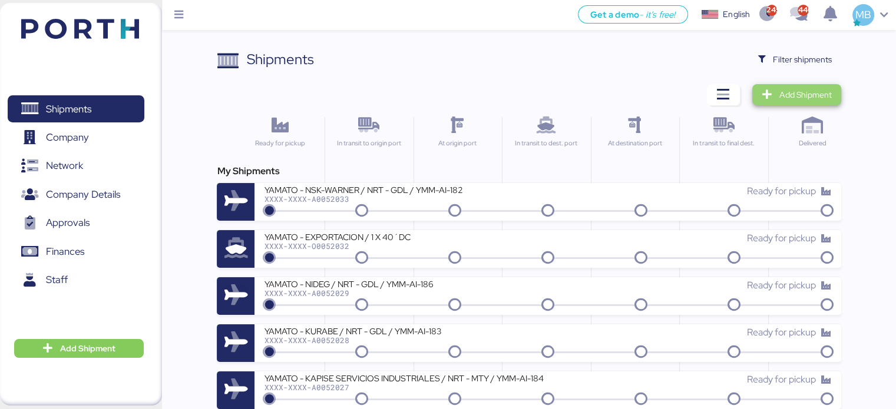
click at [815, 88] on span "Add Shipment" at bounding box center [805, 95] width 52 height 14
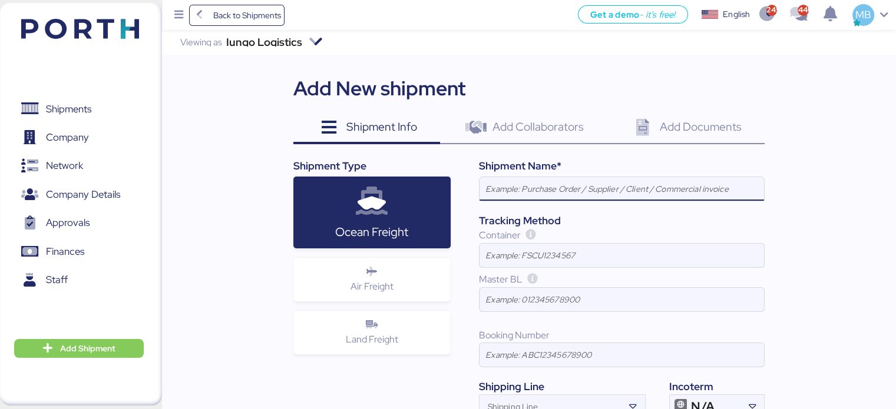
click at [389, 282] on span "Air Freight" at bounding box center [372, 286] width 43 height 12
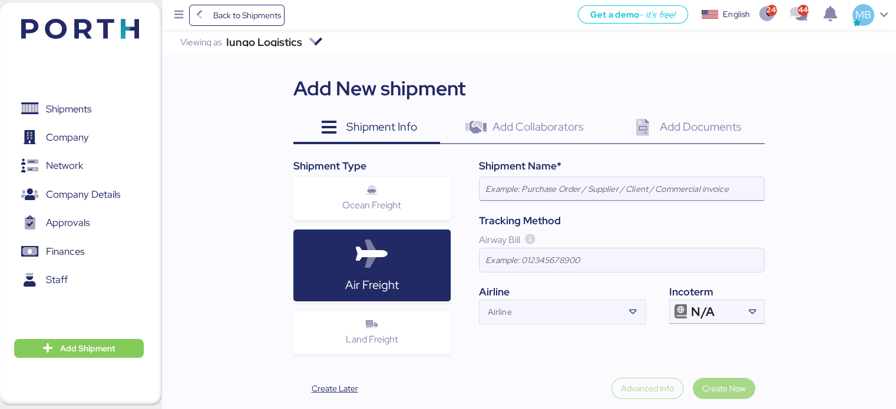
click at [593, 193] on input at bounding box center [622, 189] width 285 height 24
paste input "YAMATO - NSK-WARNER / NRT - GDL / YMM-AI-182"
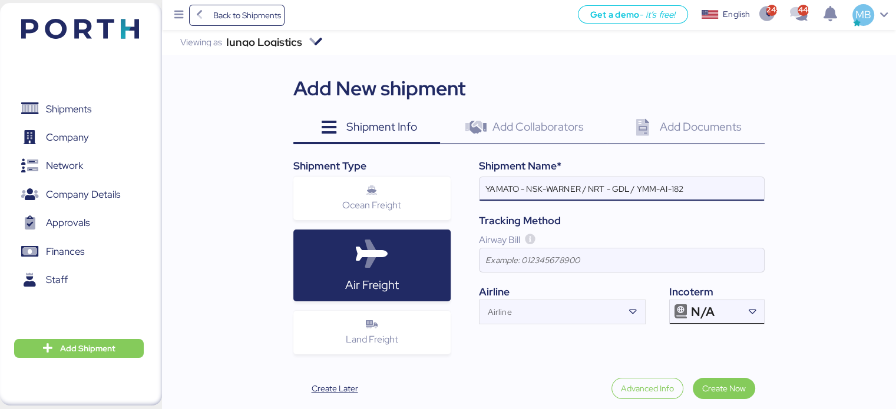
type input "YAMATO - NSK-WARNER / NRT - GDL / YMM-AI-182"
click at [730, 312] on div "N/A" at bounding box center [715, 312] width 49 height 24
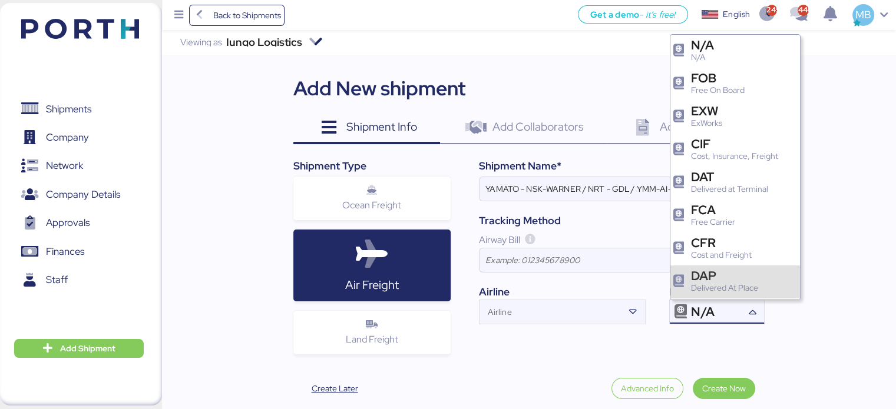
click at [729, 278] on div "DAP" at bounding box center [724, 276] width 67 height 12
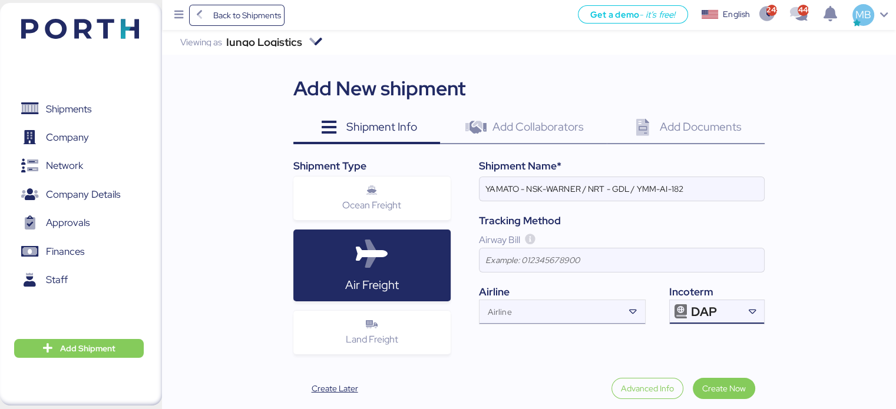
click at [539, 320] on input "Airline" at bounding box center [552, 316] width 144 height 14
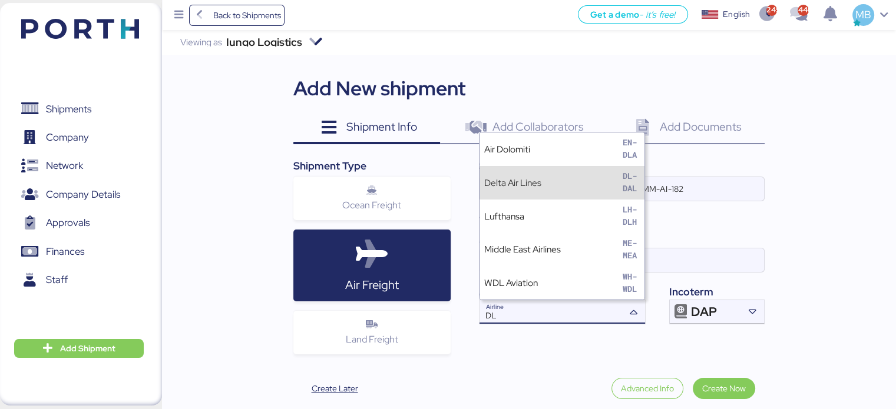
type input "DL"
click at [556, 183] on div "Delta Air Lines DL-DAL" at bounding box center [562, 183] width 165 height 34
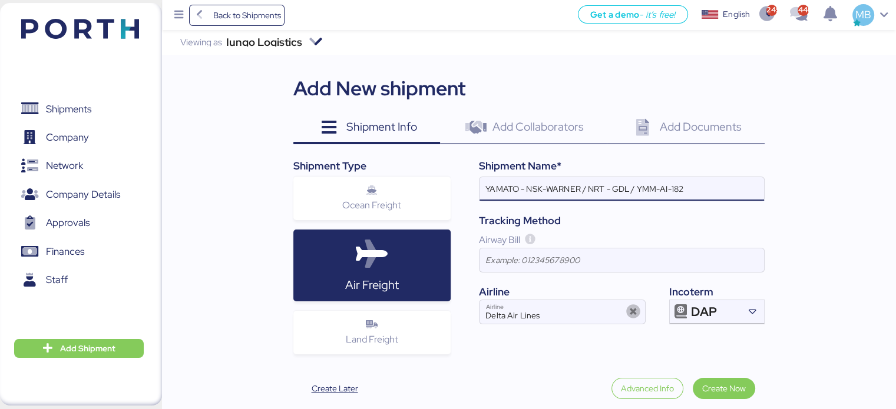
click at [579, 183] on input "YAMATO - NSK-WARNER / NRT - GDL / YMM-AI-182" at bounding box center [622, 189] width 285 height 24
paste input "[PERSON_NAME]"
click at [705, 184] on input "YAMATO - [PERSON_NAME] / NRT - GDL / YMM-AI-182" at bounding box center [622, 189] width 285 height 24
paste input "YMM-AI-185"
click at [629, 191] on input "YAMATO - [PERSON_NAME] / NRT - GDL / YMM-AI-185" at bounding box center [622, 189] width 285 height 24
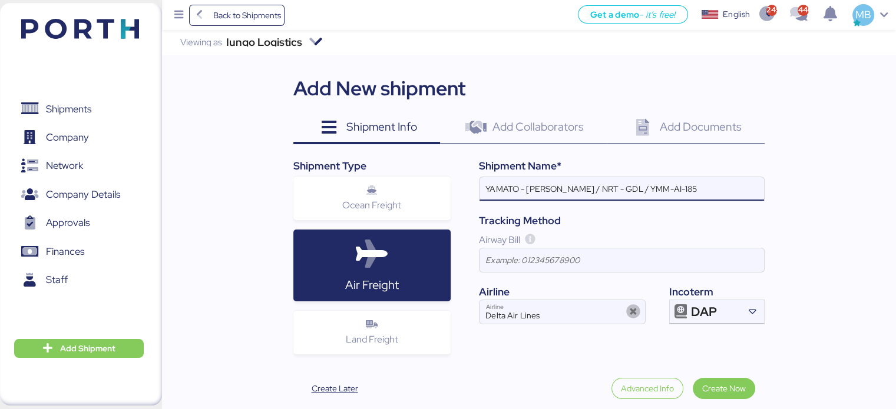
click at [629, 191] on input "YAMATO - [PERSON_NAME] / NRT - GDL / YMM-AI-185" at bounding box center [622, 189] width 285 height 24
type input "YAMATO - [PERSON_NAME] / NRT - MTY / YMM-AI-185"
click at [734, 386] on span "Create Now" at bounding box center [724, 389] width 44 height 14
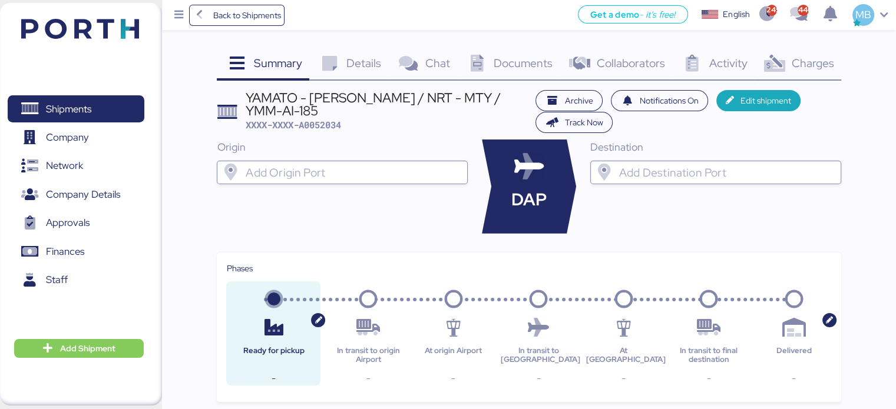
click at [282, 166] on div at bounding box center [352, 173] width 219 height 24
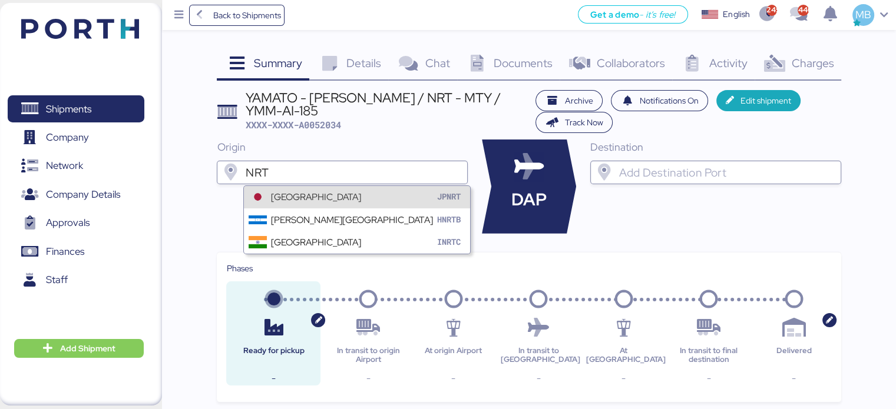
type input "NRT"
click at [330, 196] on div "[GEOGRAPHIC_DATA]" at bounding box center [316, 197] width 90 height 14
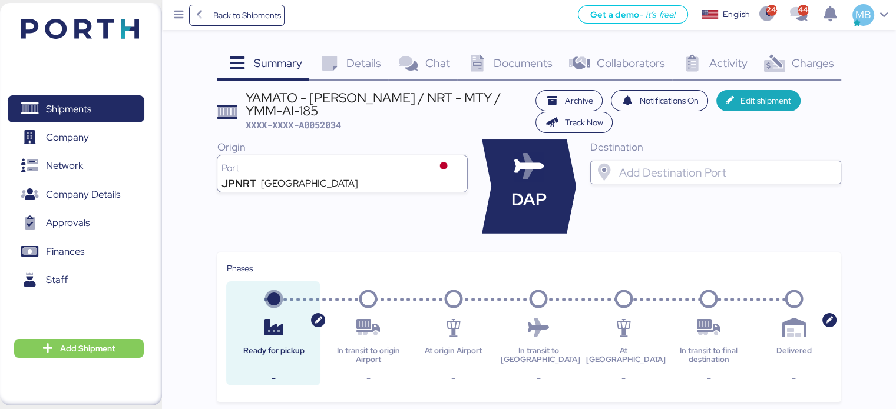
click at [695, 176] on input "search" at bounding box center [726, 173] width 219 height 14
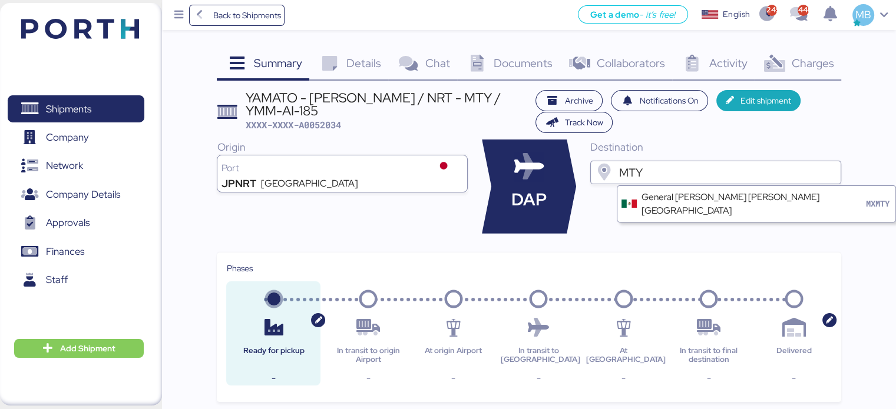
type input "MTY"
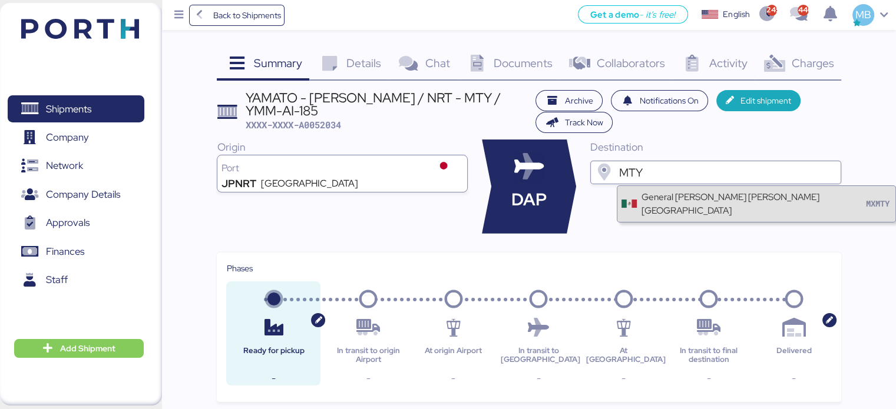
click at [695, 191] on div "General [PERSON_NAME] [PERSON_NAME] [GEOGRAPHIC_DATA]" at bounding box center [752, 203] width 223 height 27
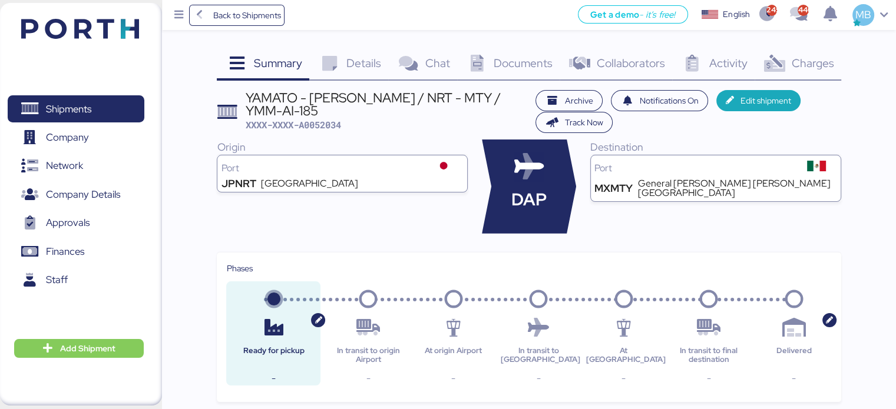
click at [329, 61] on icon at bounding box center [328, 63] width 25 height 17
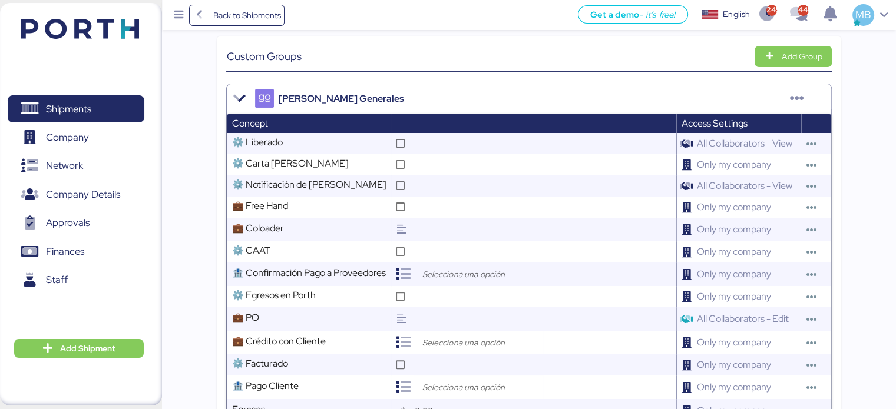
scroll to position [353, 0]
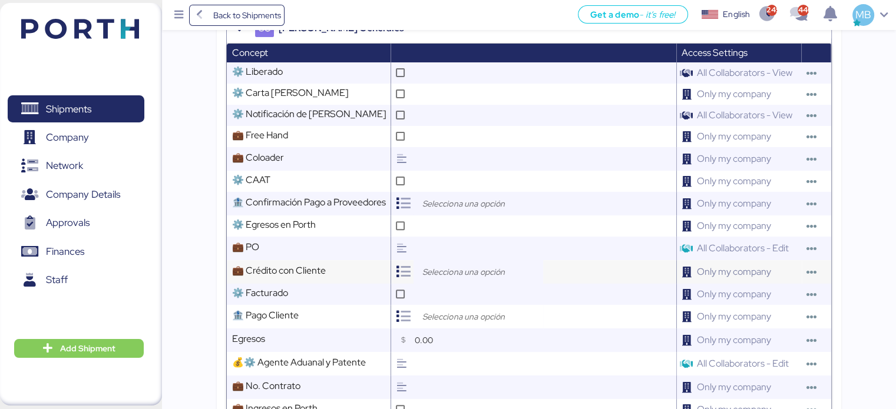
click at [457, 279] on input "search" at bounding box center [481, 272] width 124 height 14
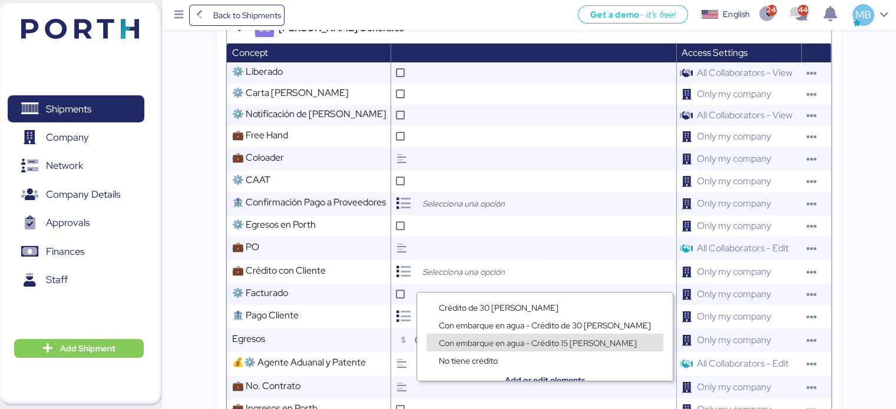
click at [582, 346] on div "No tiene crédito" at bounding box center [545, 355] width 256 height 18
click at [543, 342] on span "Con embarque en agua - Crédito 15 [PERSON_NAME]" at bounding box center [538, 343] width 198 height 11
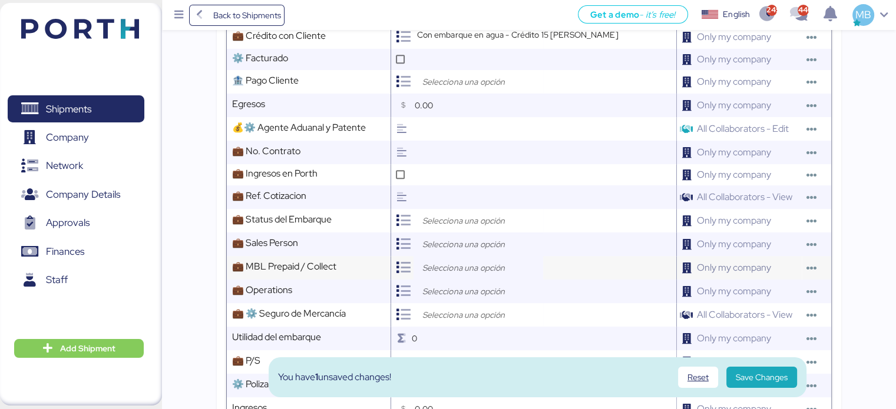
scroll to position [589, 0]
click at [461, 232] on div at bounding box center [479, 221] width 130 height 24
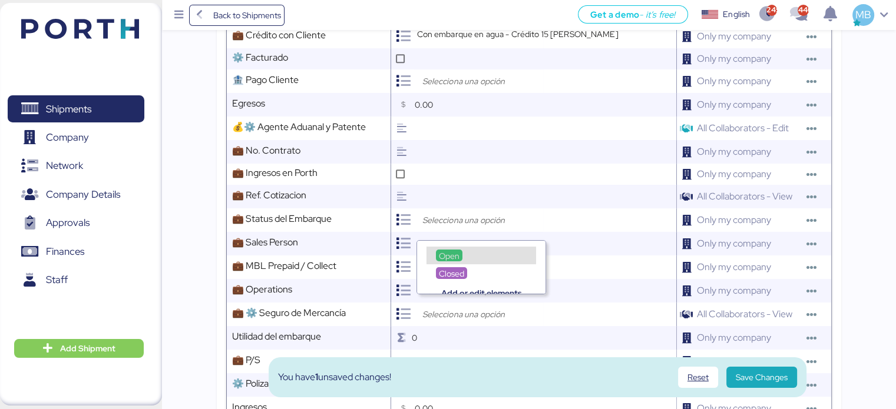
click at [460, 253] on div "Open" at bounding box center [449, 256] width 27 height 12
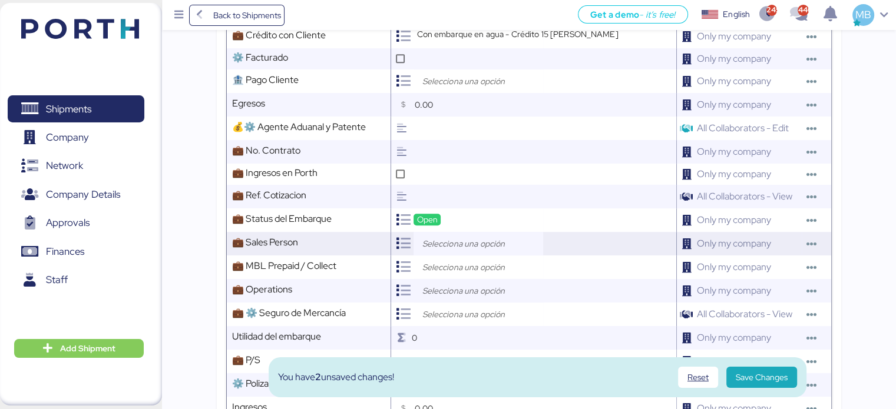
click at [448, 251] on input "search" at bounding box center [481, 244] width 124 height 14
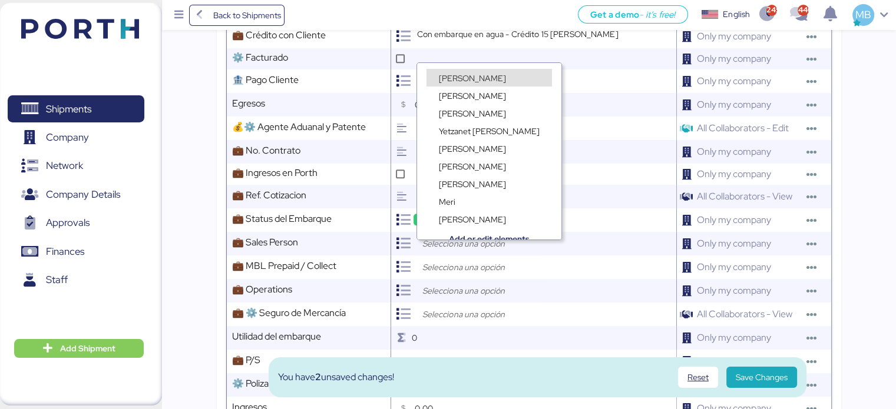
click at [478, 75] on span "[PERSON_NAME]" at bounding box center [472, 78] width 67 height 11
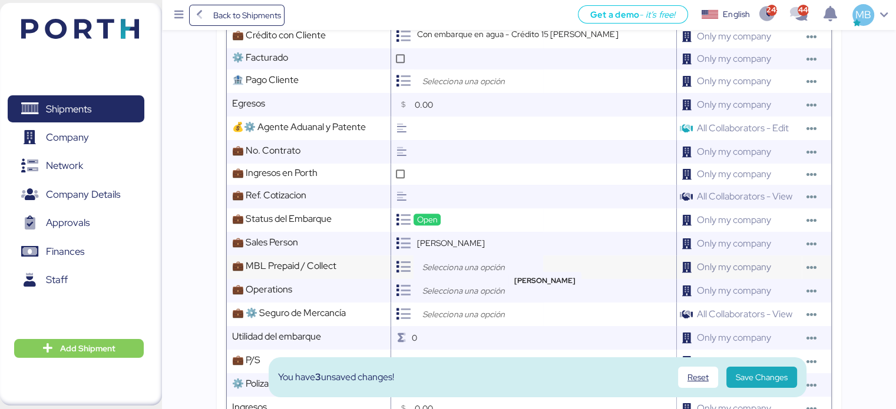
click at [445, 270] on input "search" at bounding box center [481, 267] width 124 height 14
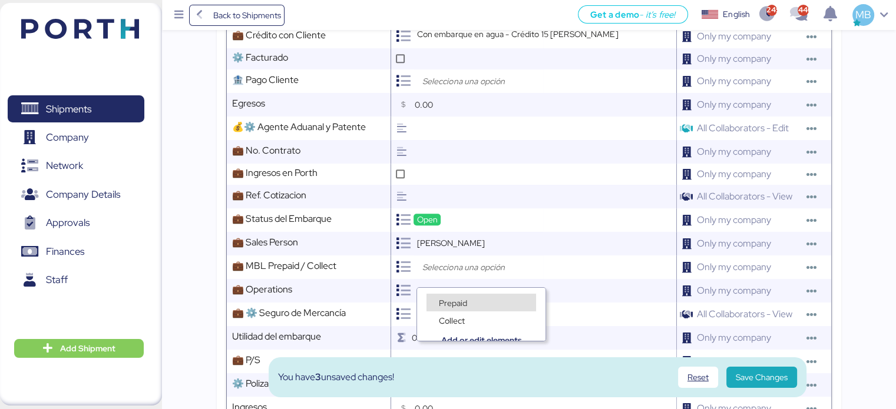
click at [455, 300] on span "Prepaid" at bounding box center [453, 303] width 28 height 11
click at [455, 294] on input "search" at bounding box center [481, 291] width 124 height 14
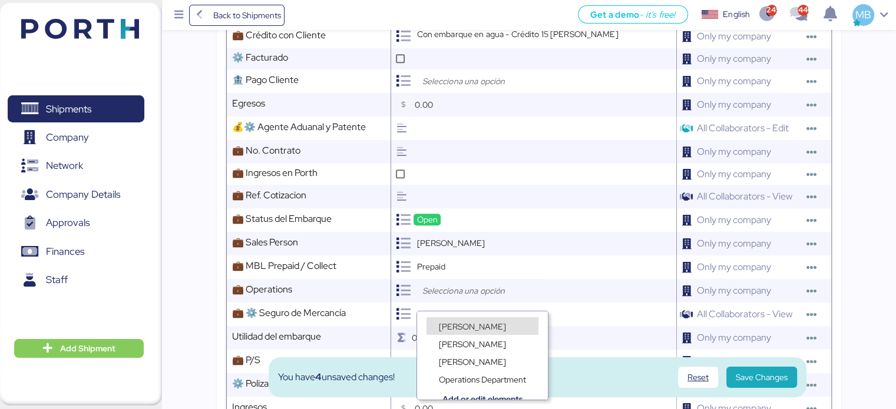
click at [474, 320] on div "[PERSON_NAME]" at bounding box center [483, 327] width 112 height 18
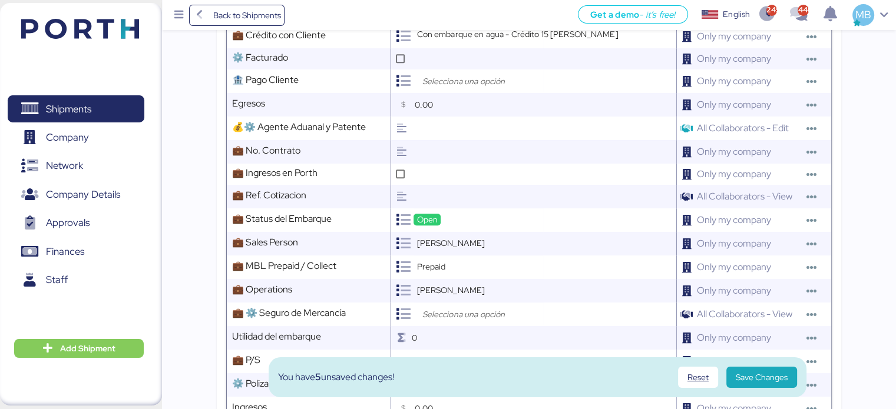
click at [455, 320] on input "search" at bounding box center [481, 315] width 124 height 14
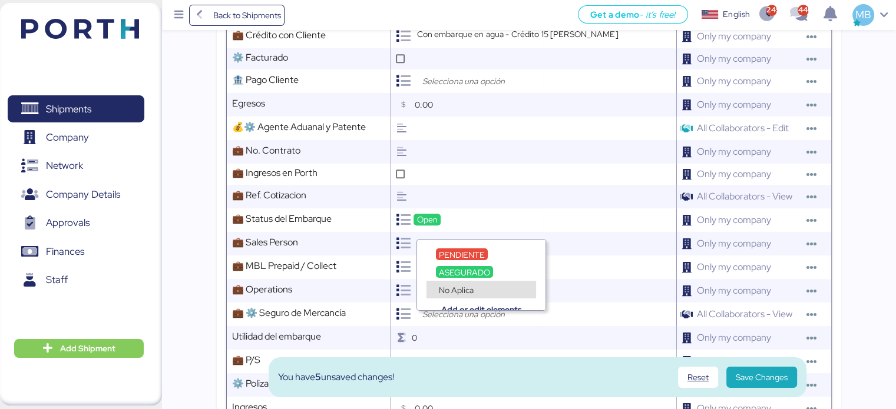
click at [483, 287] on div "No Aplica" at bounding box center [482, 290] width 110 height 18
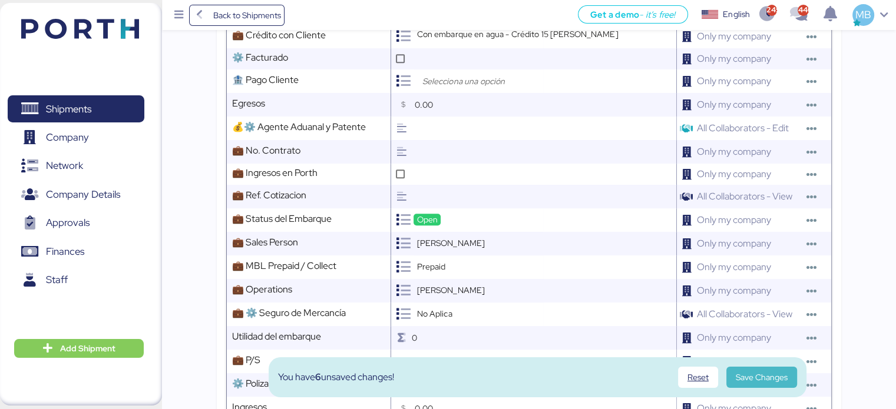
click at [768, 376] on span "Save Changes" at bounding box center [762, 378] width 52 height 14
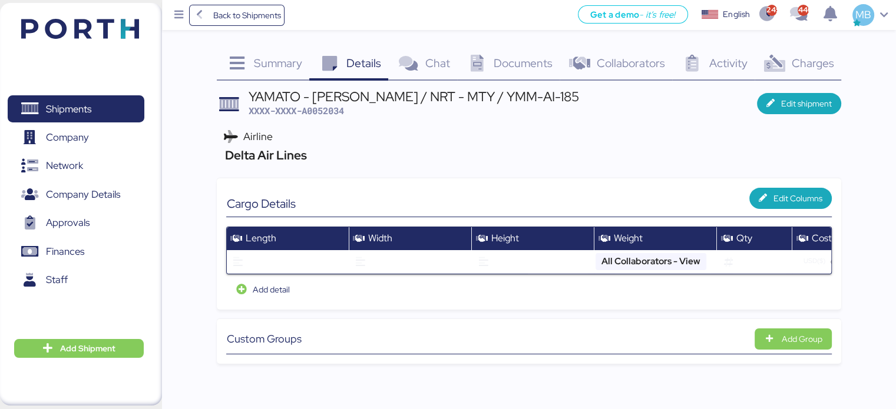
scroll to position [0, 0]
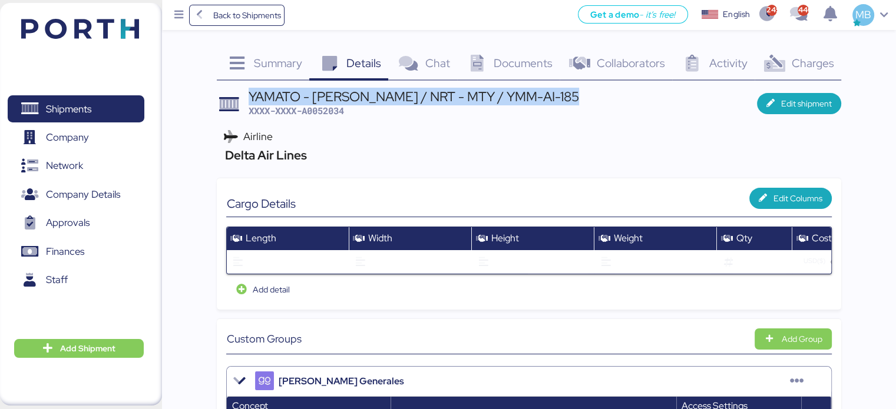
drag, startPoint x: 577, startPoint y: 97, endPoint x: 252, endPoint y: 95, distance: 325.8
click at [252, 95] on header "YAMATO - [PERSON_NAME] / NRT - MTY / YMM-AI-185 XXXX-XXXX-A0052034 Edit shipment" at bounding box center [529, 104] width 624 height 28
copy div "YAMATO - [PERSON_NAME] / NRT - MTY / YMM-AI-185"
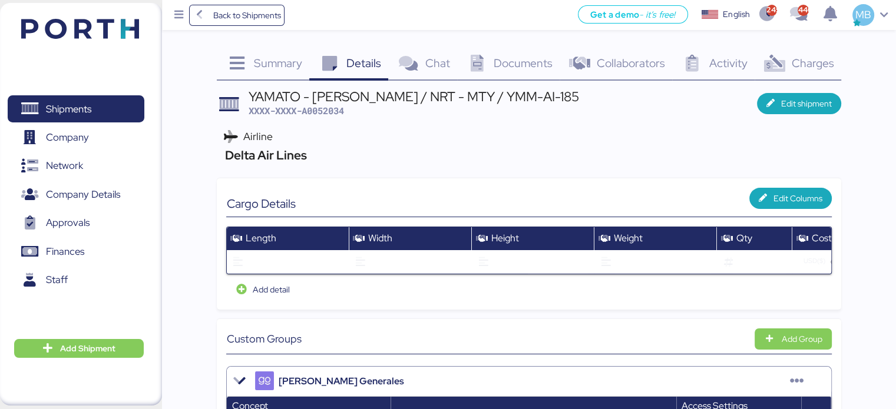
click at [328, 115] on span "XXXX-XXXX-A0052034" at bounding box center [296, 111] width 95 height 12
copy span "A0052034"
click at [815, 101] on span "Edit shipment" at bounding box center [806, 104] width 51 height 14
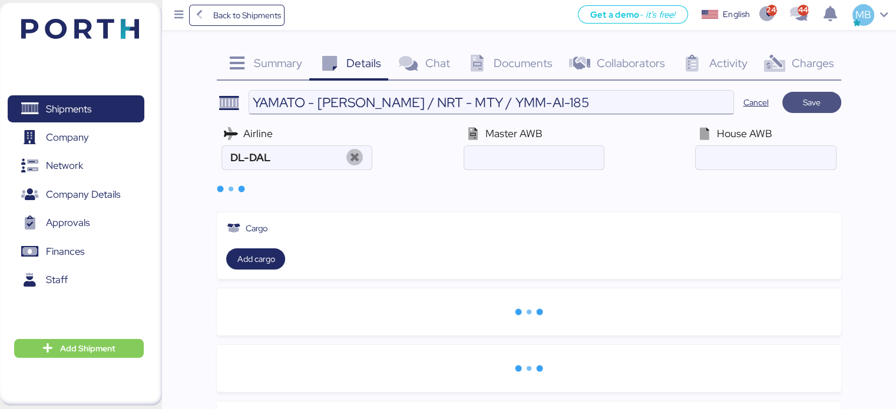
type input "Delta Air Lines"
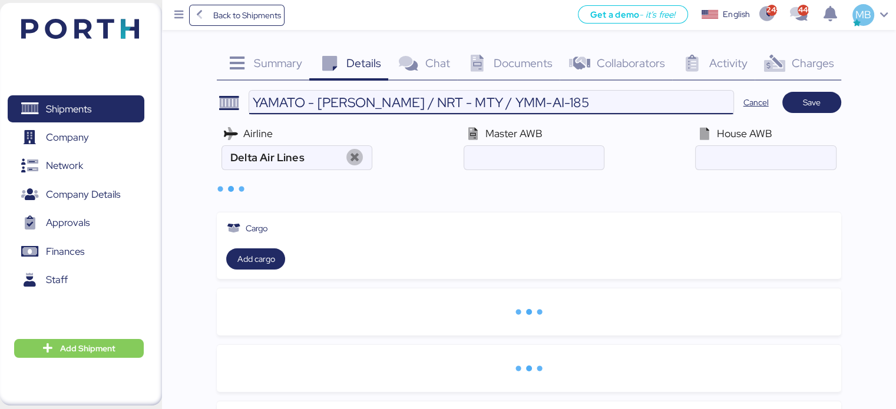
click at [623, 101] on input "YAMATO - [PERSON_NAME] / NRT - MTY / YMM-AI-185" at bounding box center [491, 103] width 484 height 24
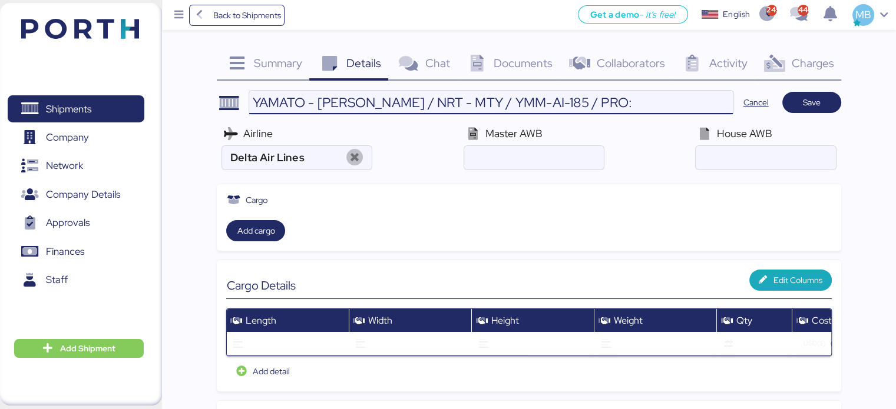
paste input "7081275"
type input "YAMATO - [PERSON_NAME] / NRT - MTY / YMM-AI-185 / PRO: 7081275"
click at [807, 96] on span "Save" at bounding box center [812, 102] width 18 height 14
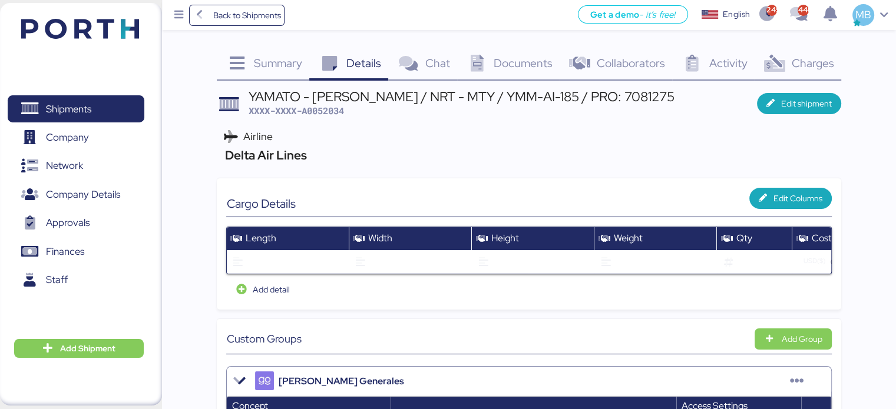
click at [330, 113] on span "XXXX-XXXX-A0052034" at bounding box center [296, 111] width 95 height 12
copy span "A0052034"
